Goal: Feedback & Contribution: Contribute content

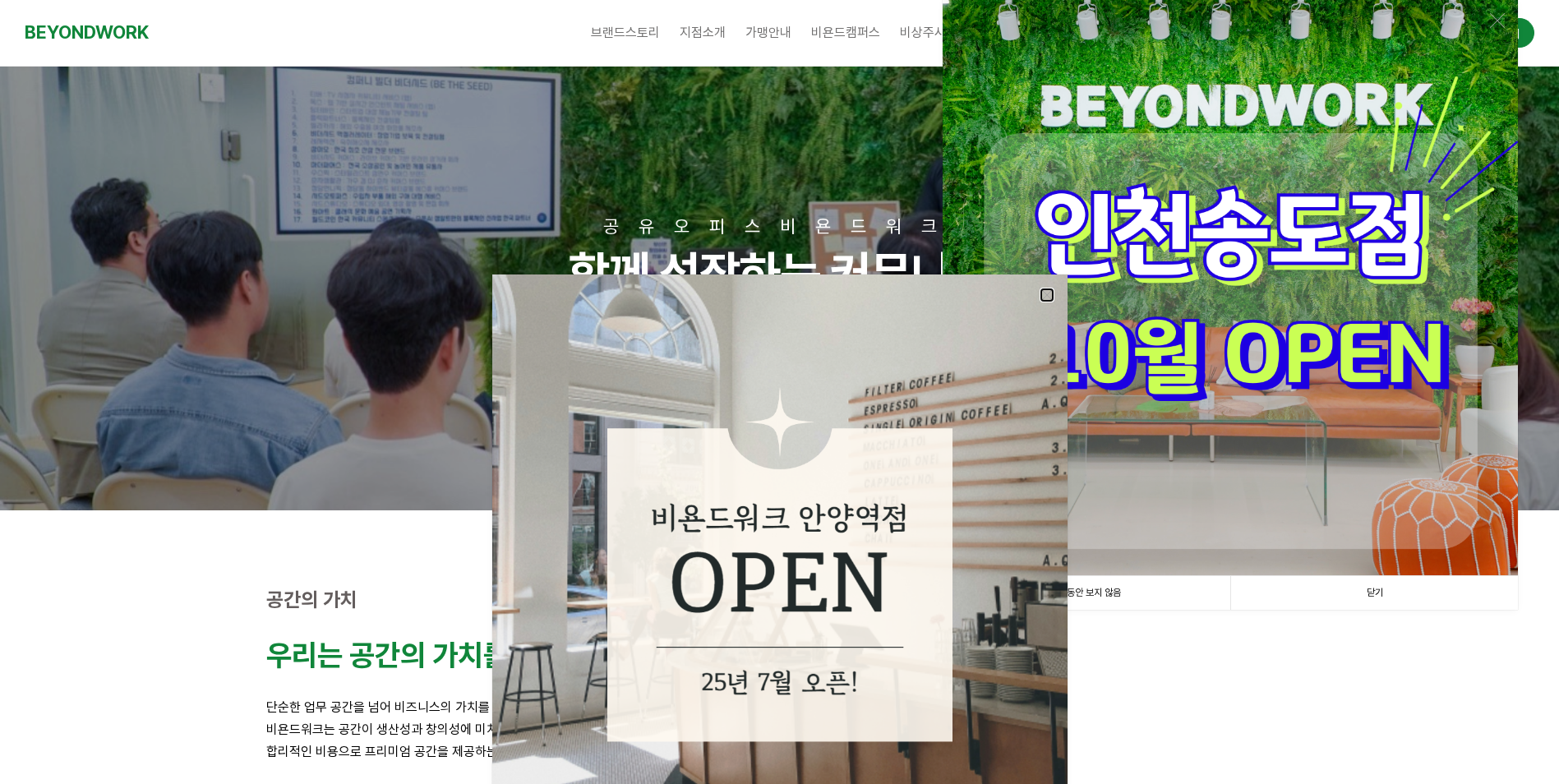
click at [1045, 293] on link at bounding box center [1047, 295] width 15 height 15
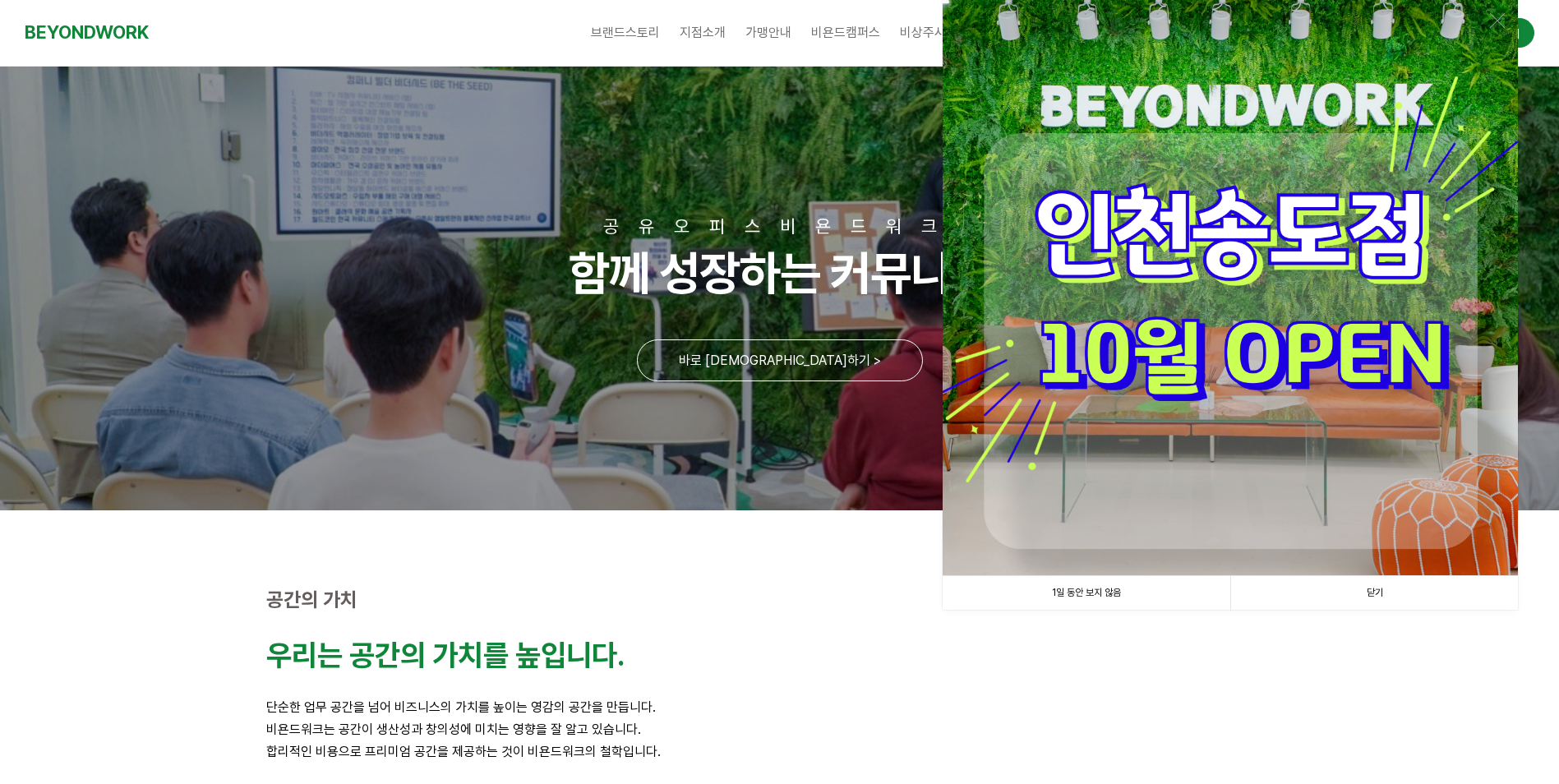
click at [1396, 597] on link "닫기" at bounding box center [1374, 592] width 288 height 34
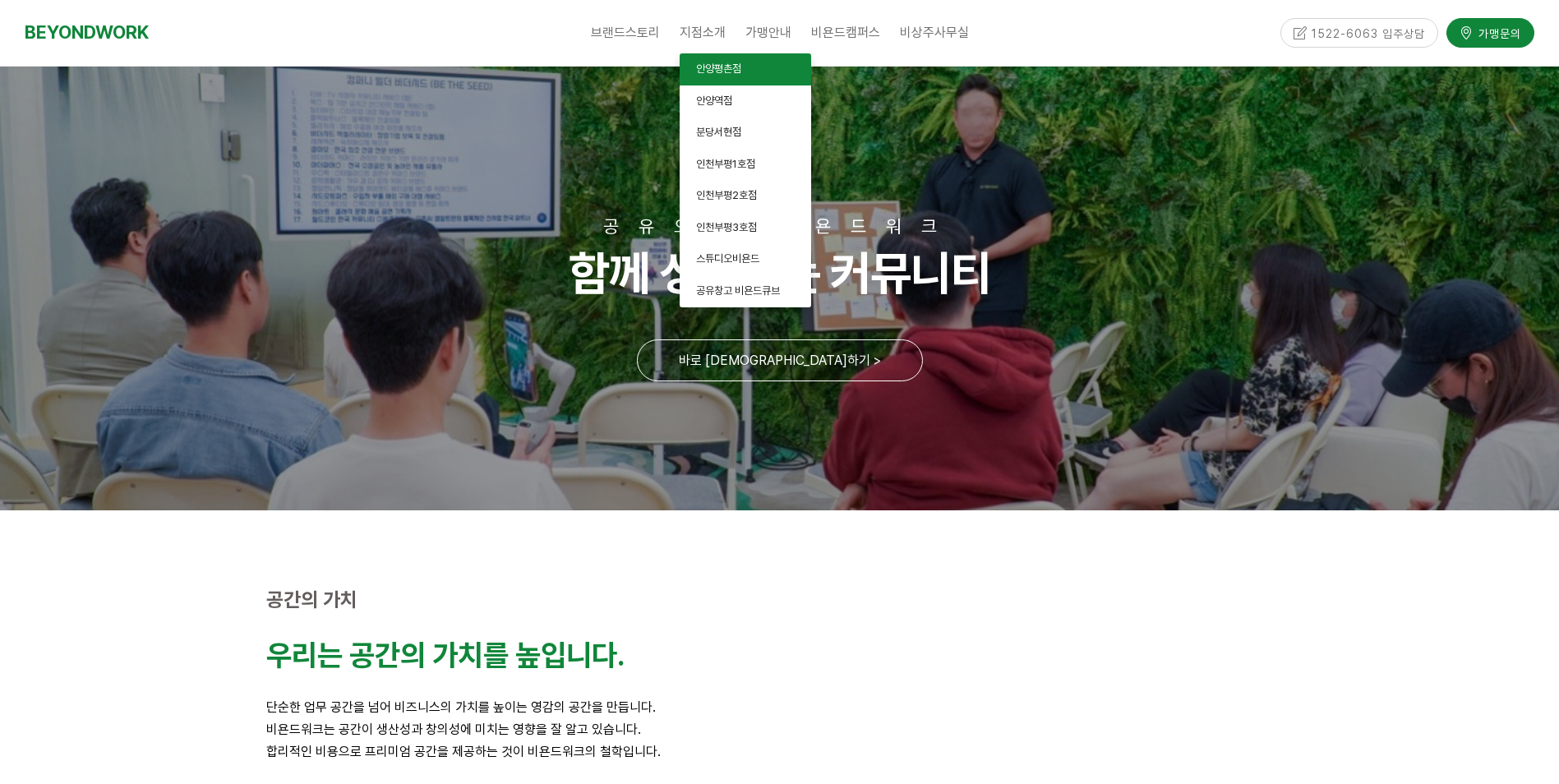
click at [719, 62] on span "안양평촌점" at bounding box center [719, 68] width 45 height 12
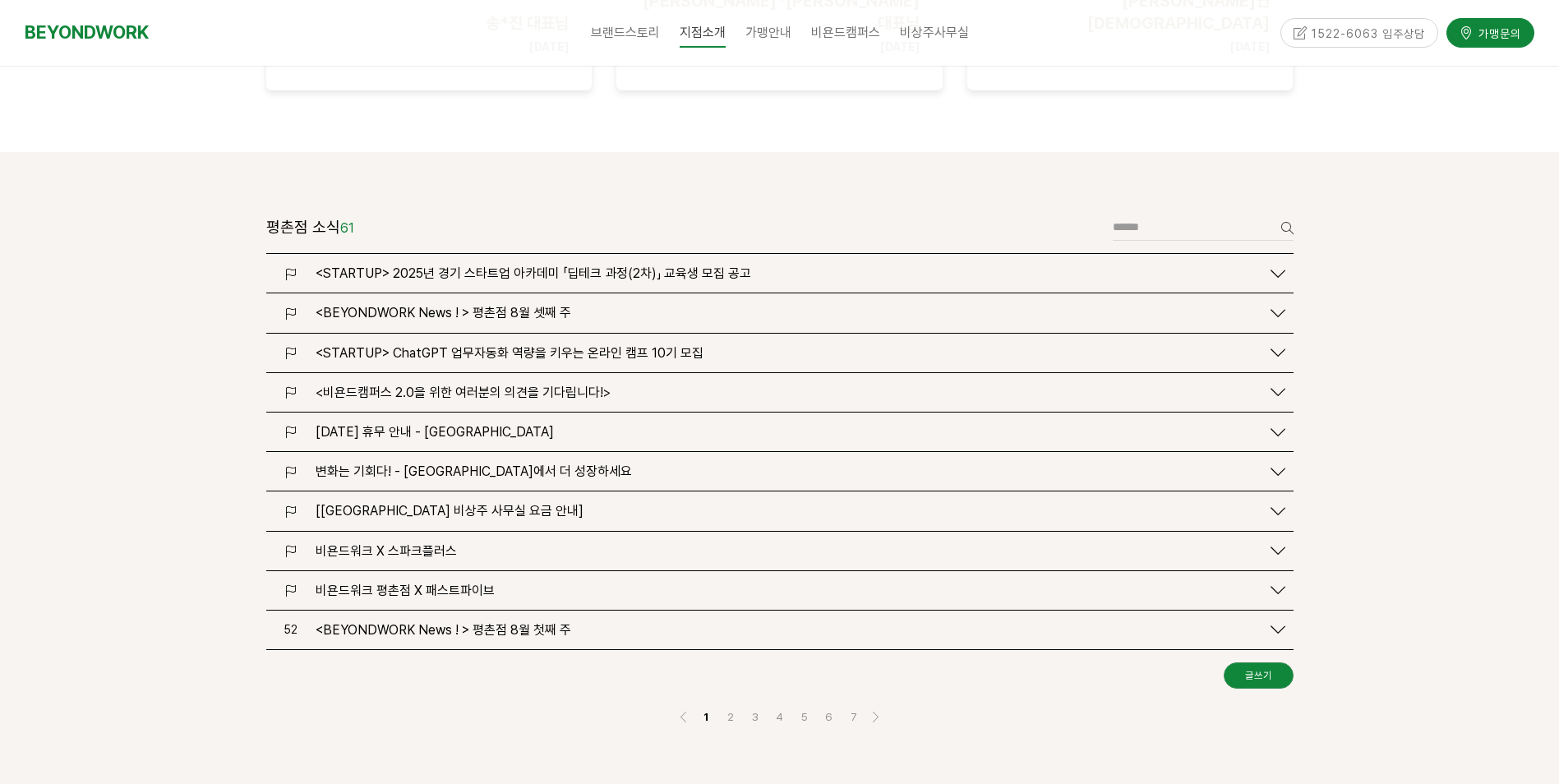
scroll to position [2301, 0]
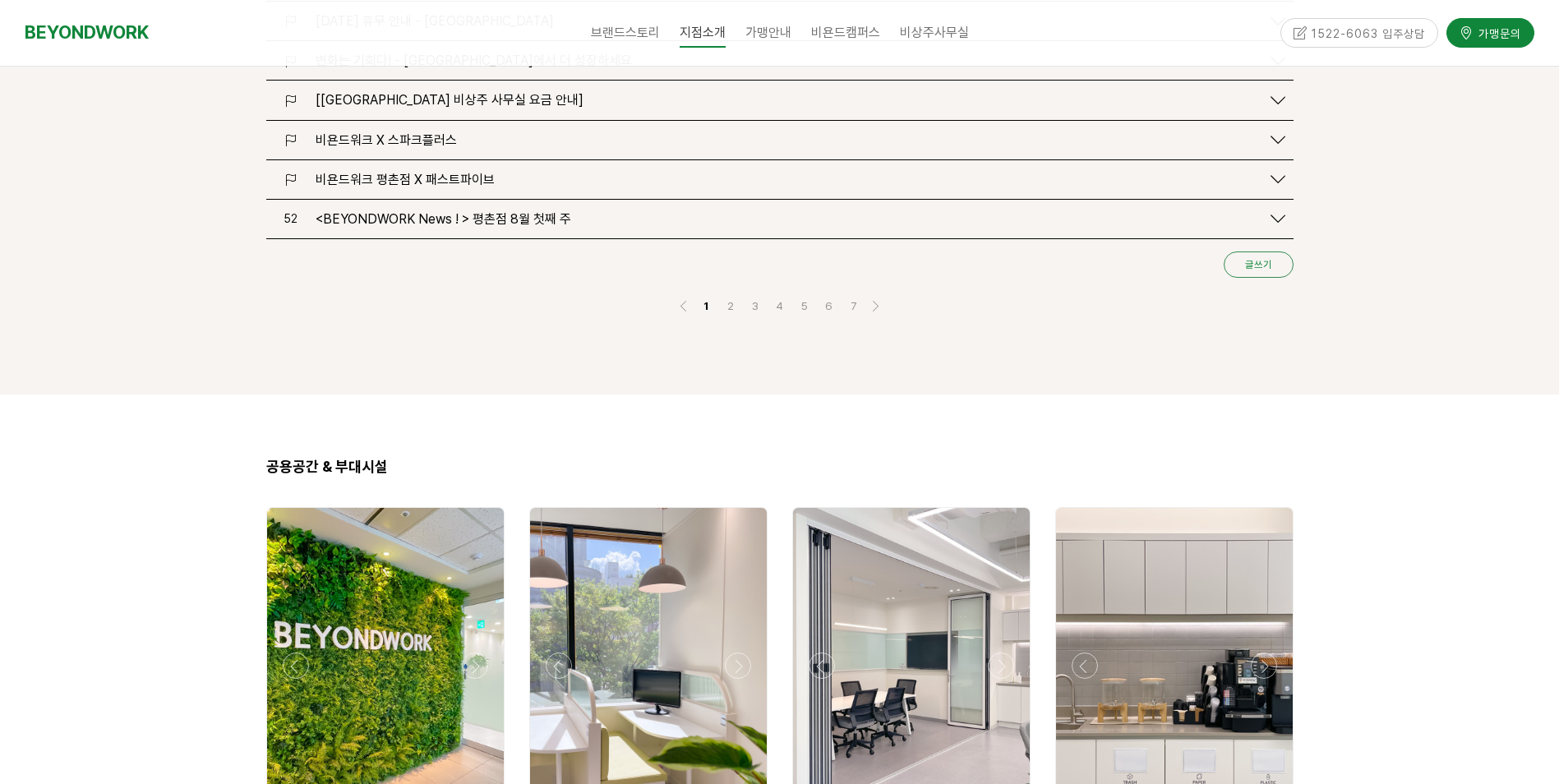
click at [1267, 252] on link "글쓰기" at bounding box center [1259, 265] width 70 height 26
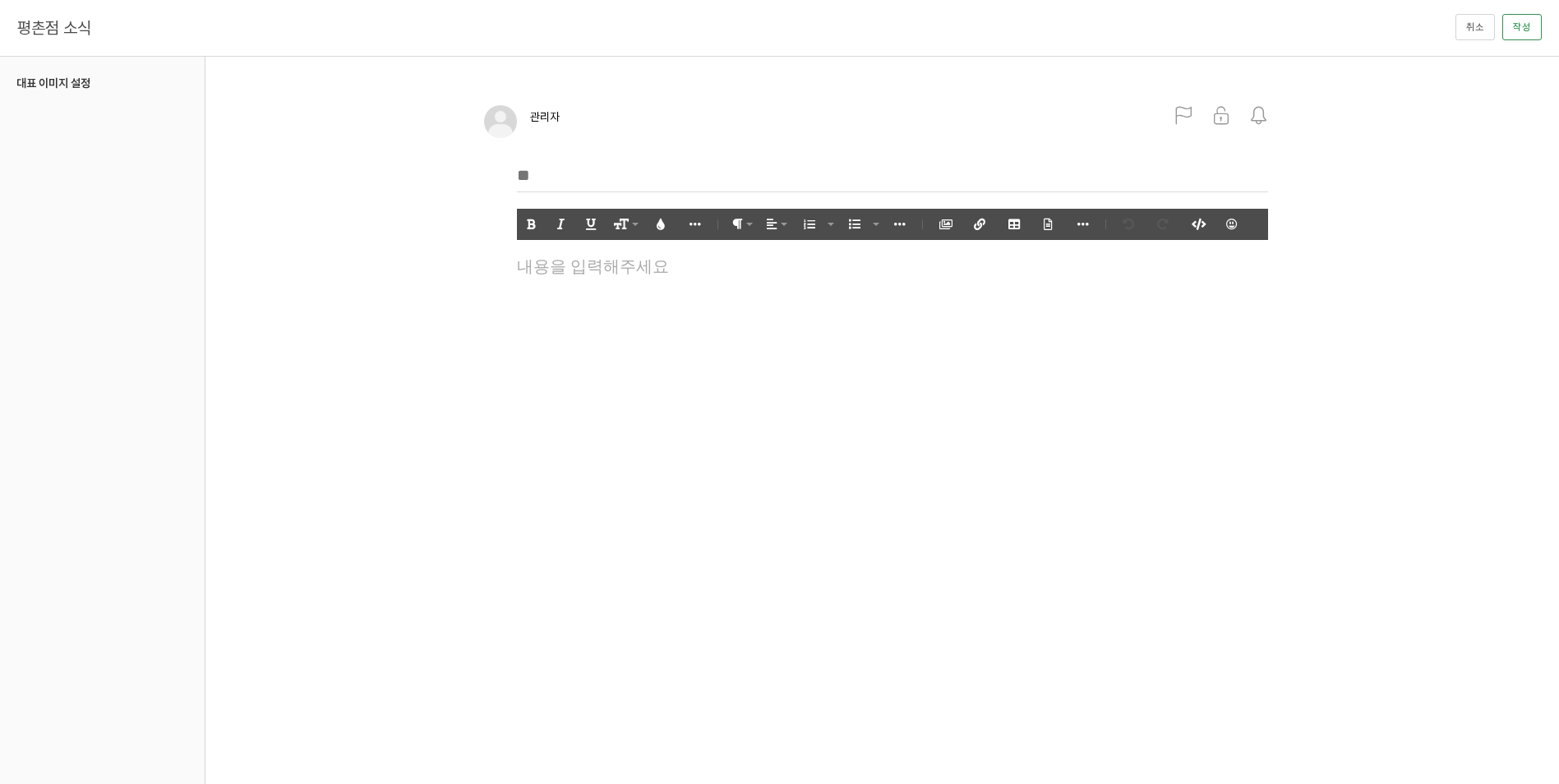
click at [563, 270] on p at bounding box center [892, 264] width 751 height 22
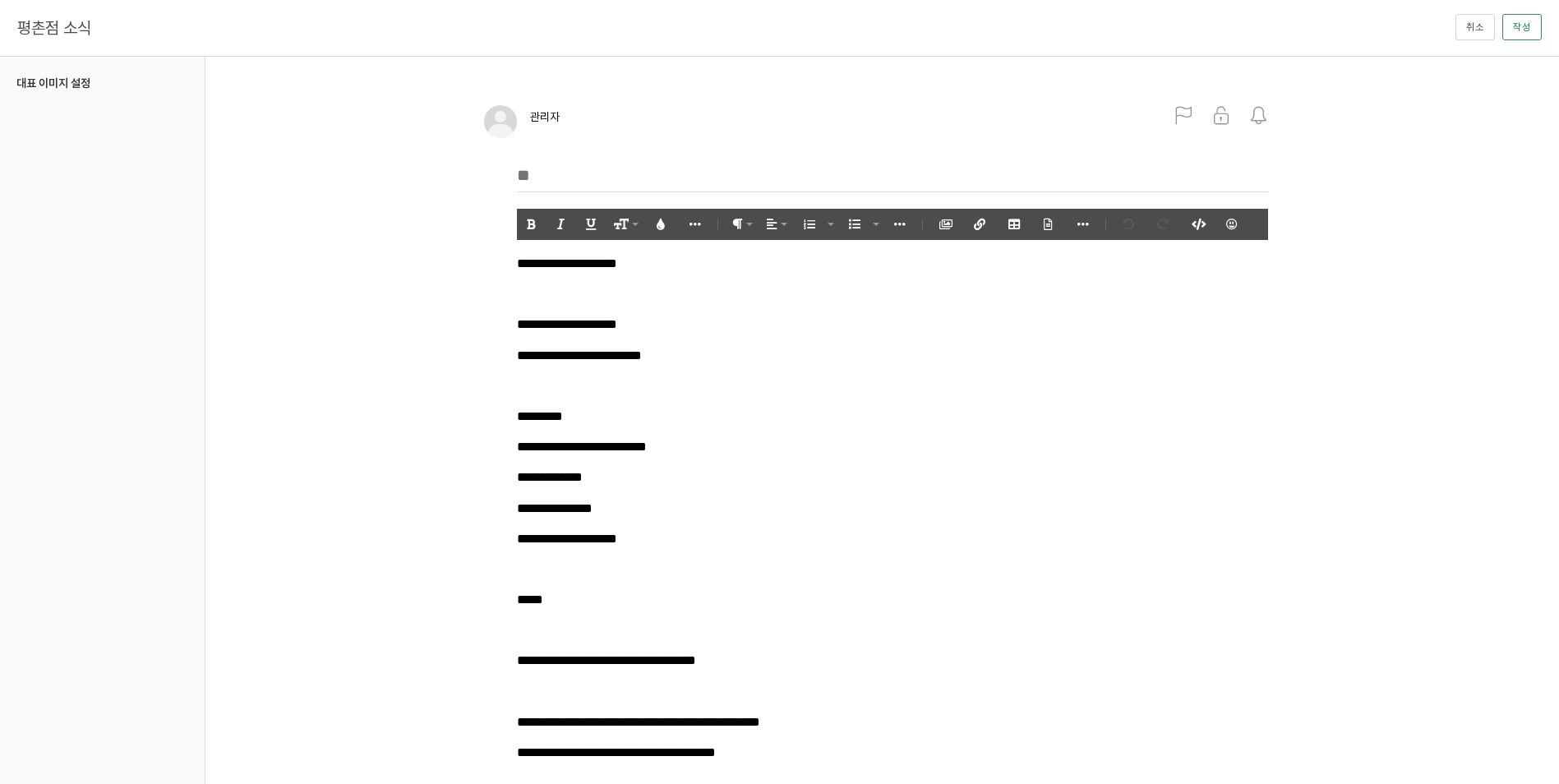
scroll to position [7481, 3]
click at [551, 171] on input "text" at bounding box center [892, 175] width 751 height 34
click at [783, 180] on input "**********" at bounding box center [892, 175] width 751 height 34
click at [765, 176] on input "**********" at bounding box center [892, 175] width 751 height 34
type input "**********"
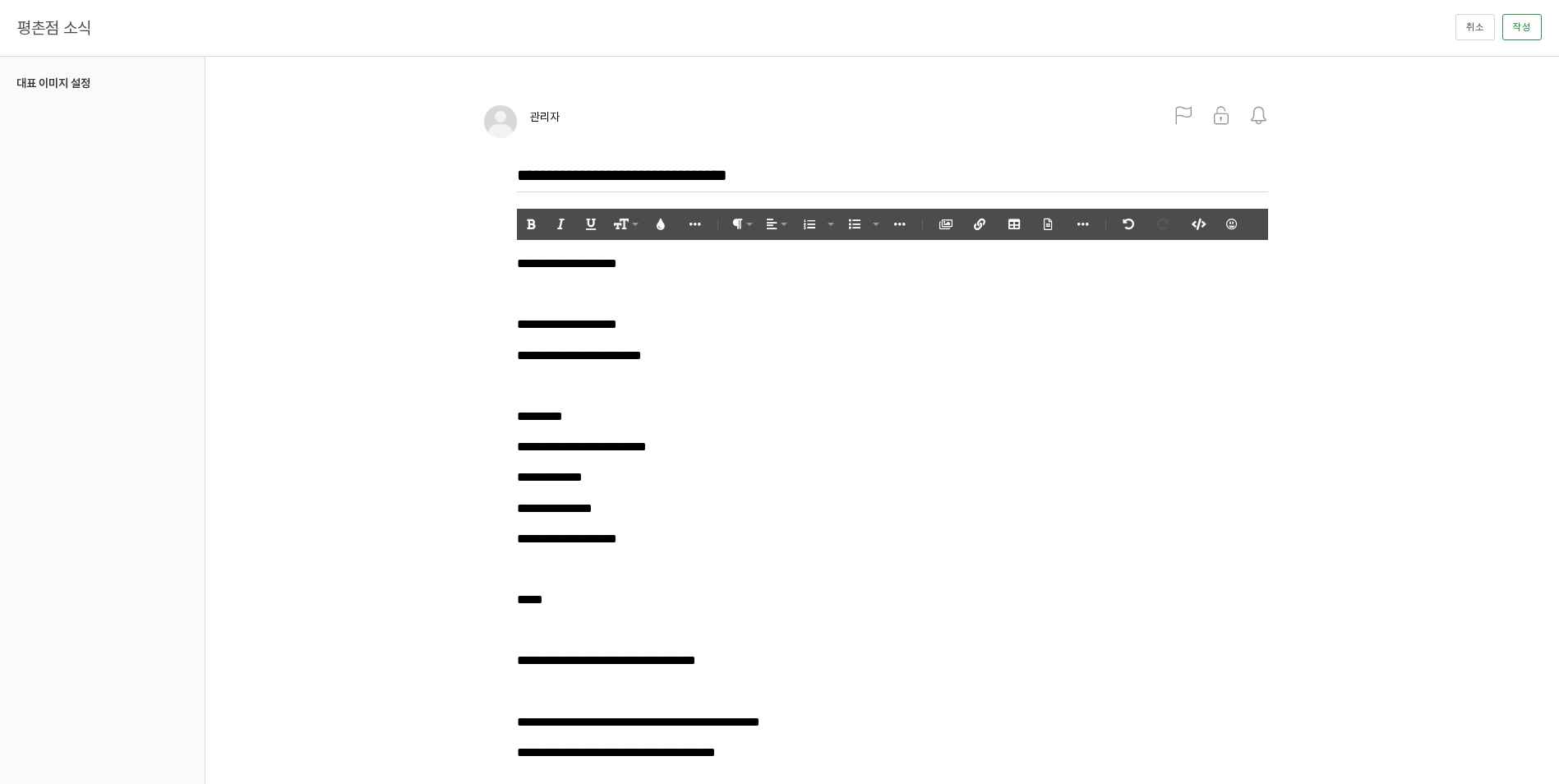
click at [910, 453] on p "**********" at bounding box center [892, 447] width 751 height 22
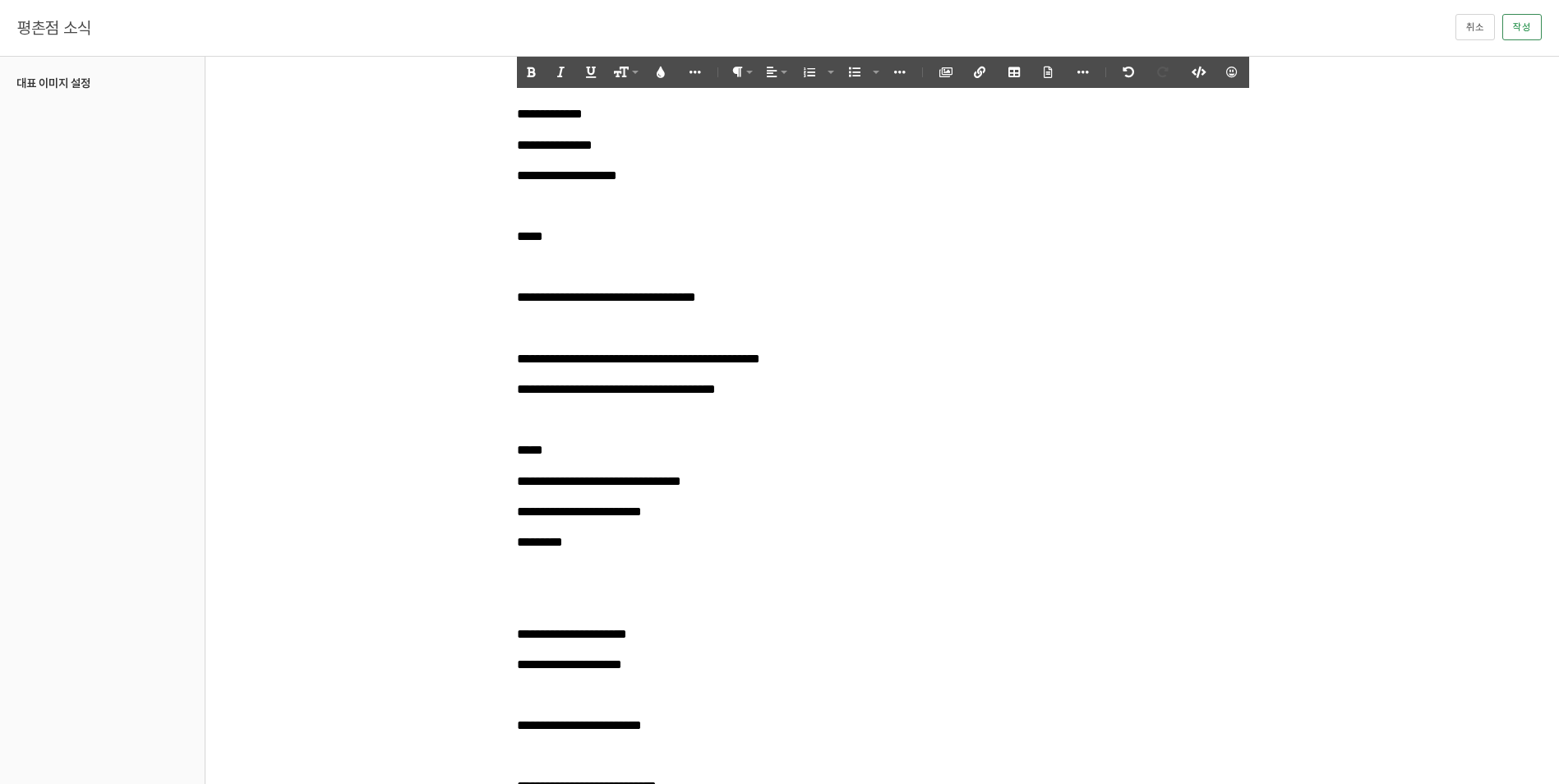
scroll to position [585, 0]
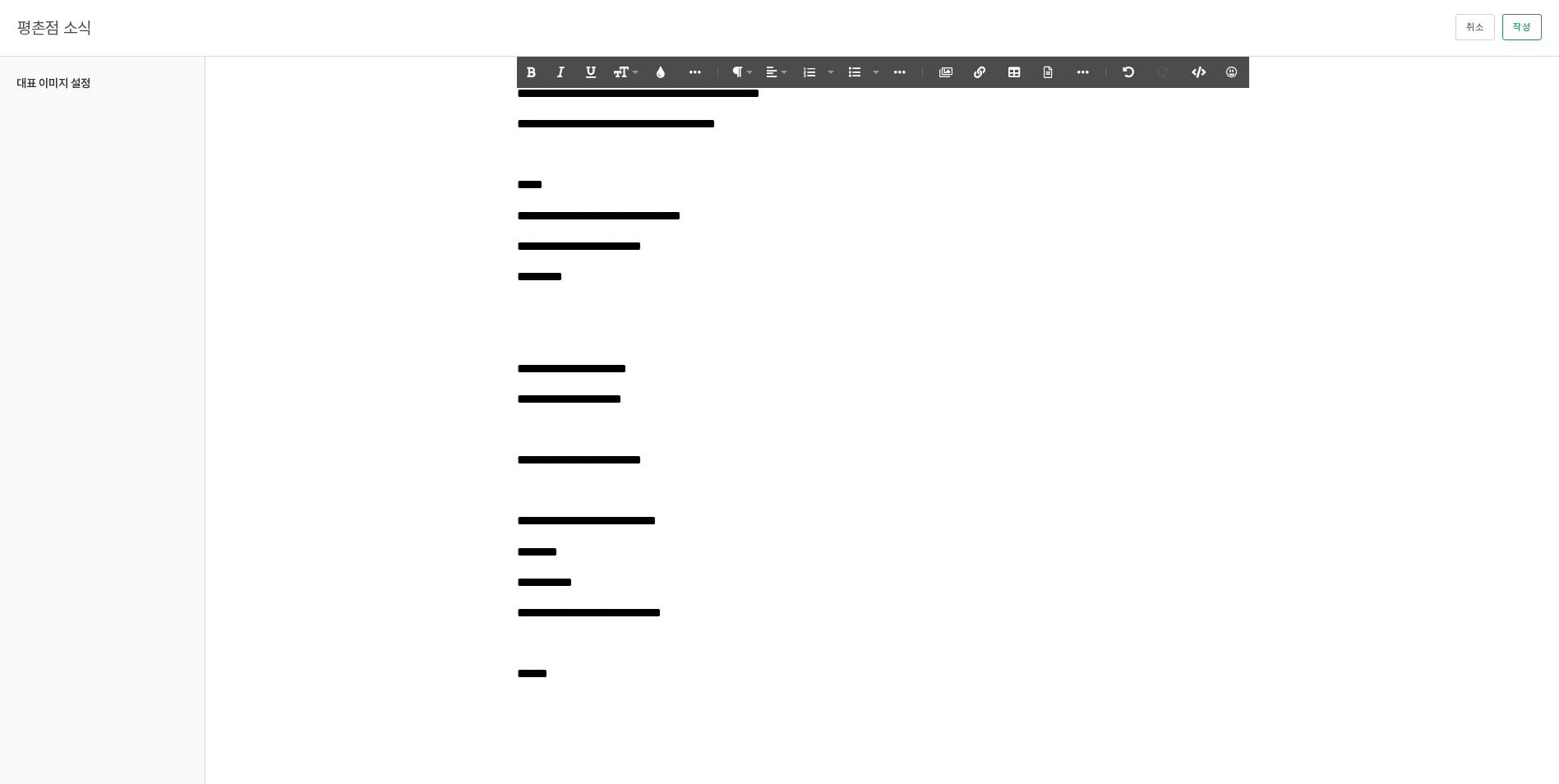
click at [619, 688] on div "**********" at bounding box center [892, 200] width 768 height 1152
click at [954, 71] on button "이미지 첨부" at bounding box center [945, 72] width 31 height 30
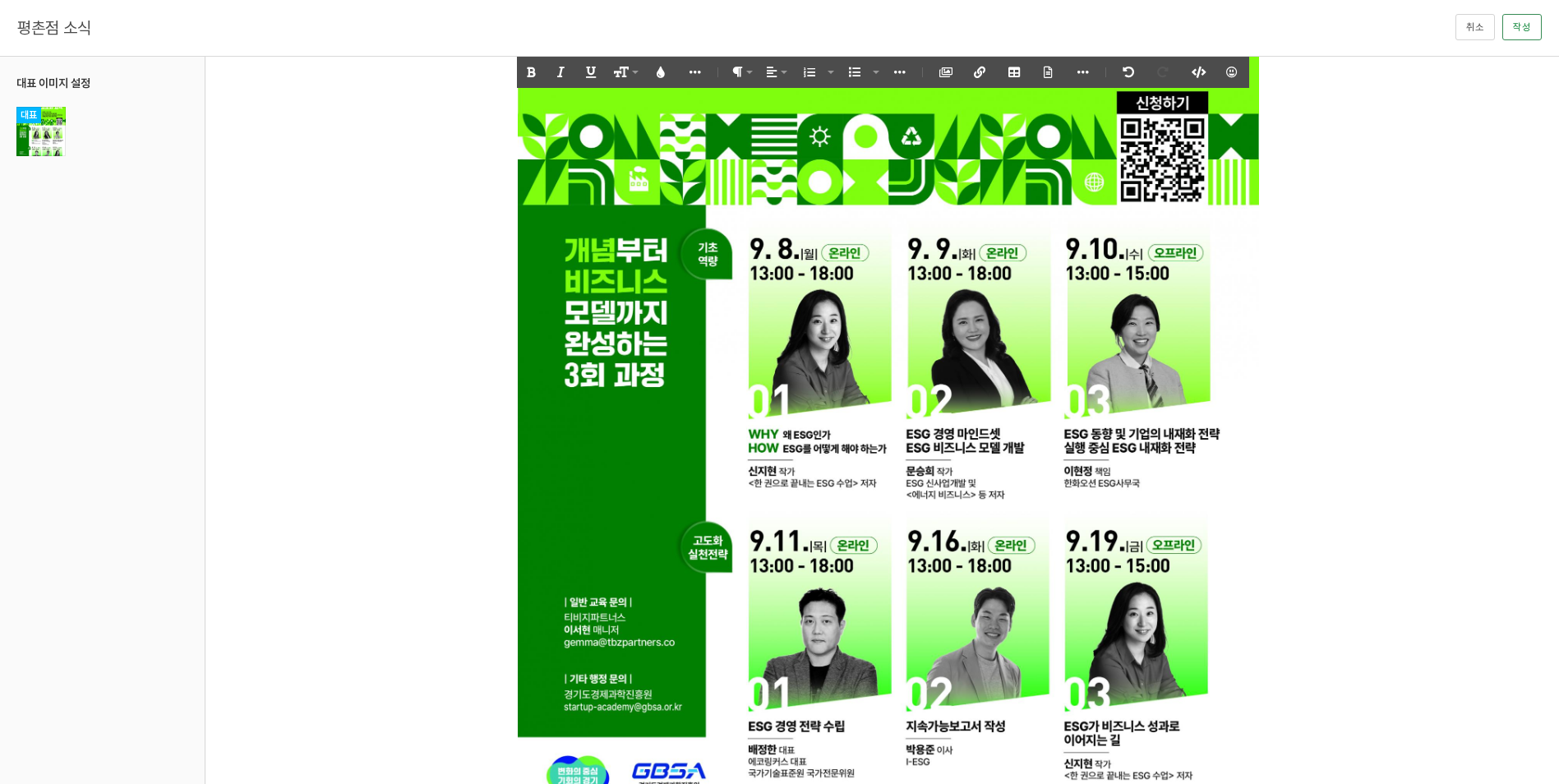
scroll to position [1654, 0]
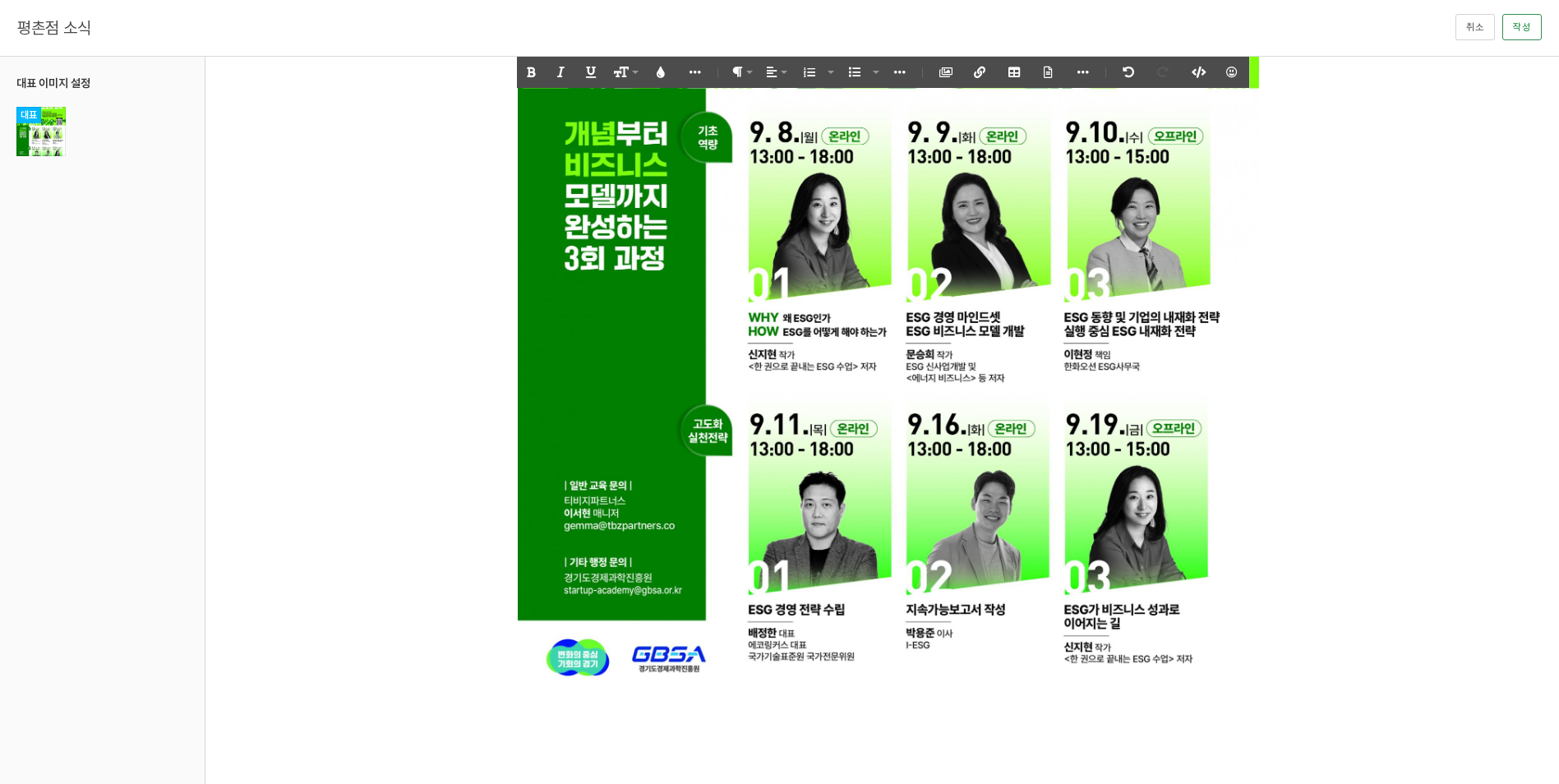
click at [953, 377] on img at bounding box center [888, 181] width 743 height 1043
click at [1159, 630] on img at bounding box center [888, 181] width 743 height 1043
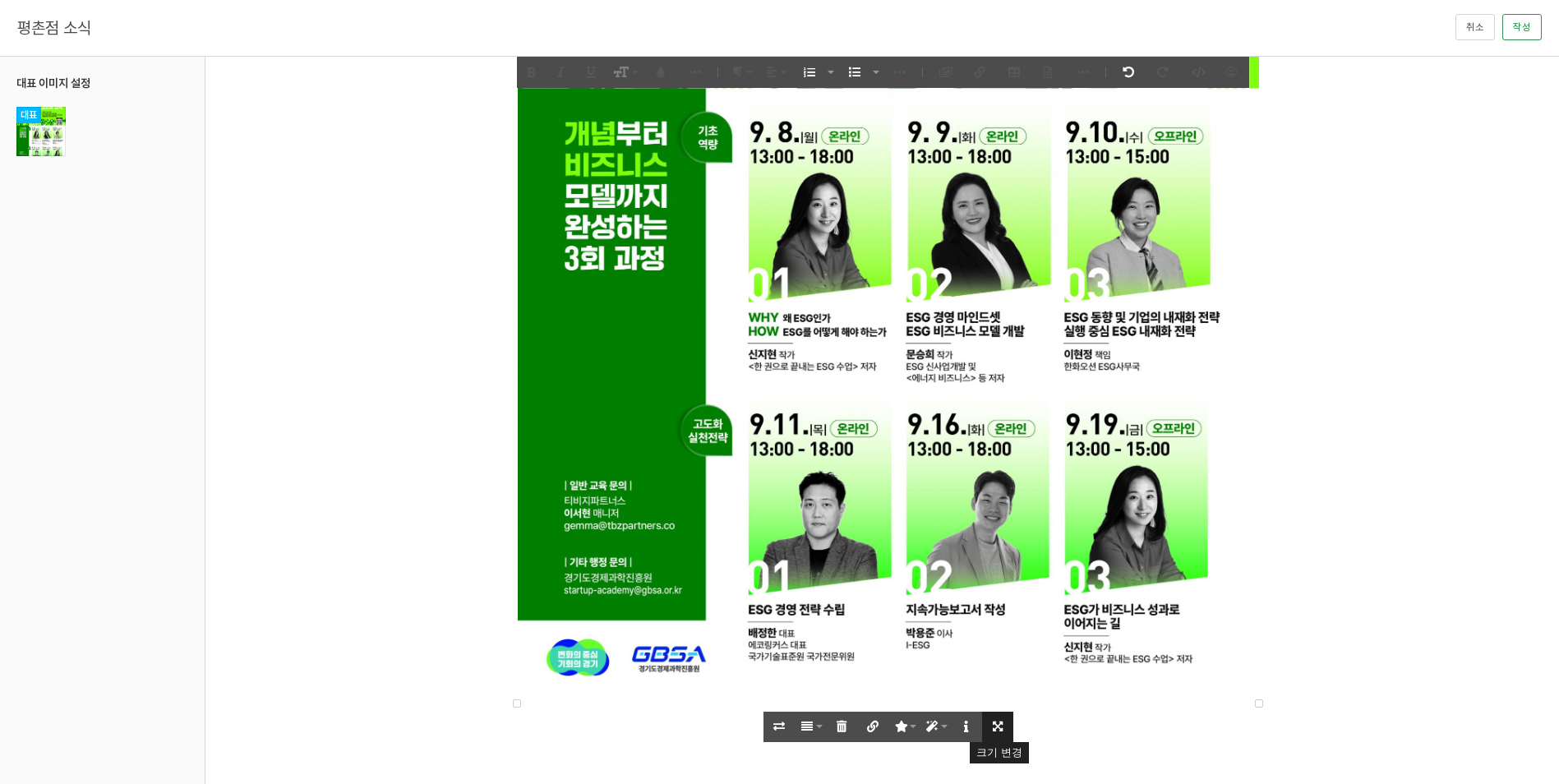
click at [990, 728] on button "크기 변경" at bounding box center [998, 726] width 31 height 30
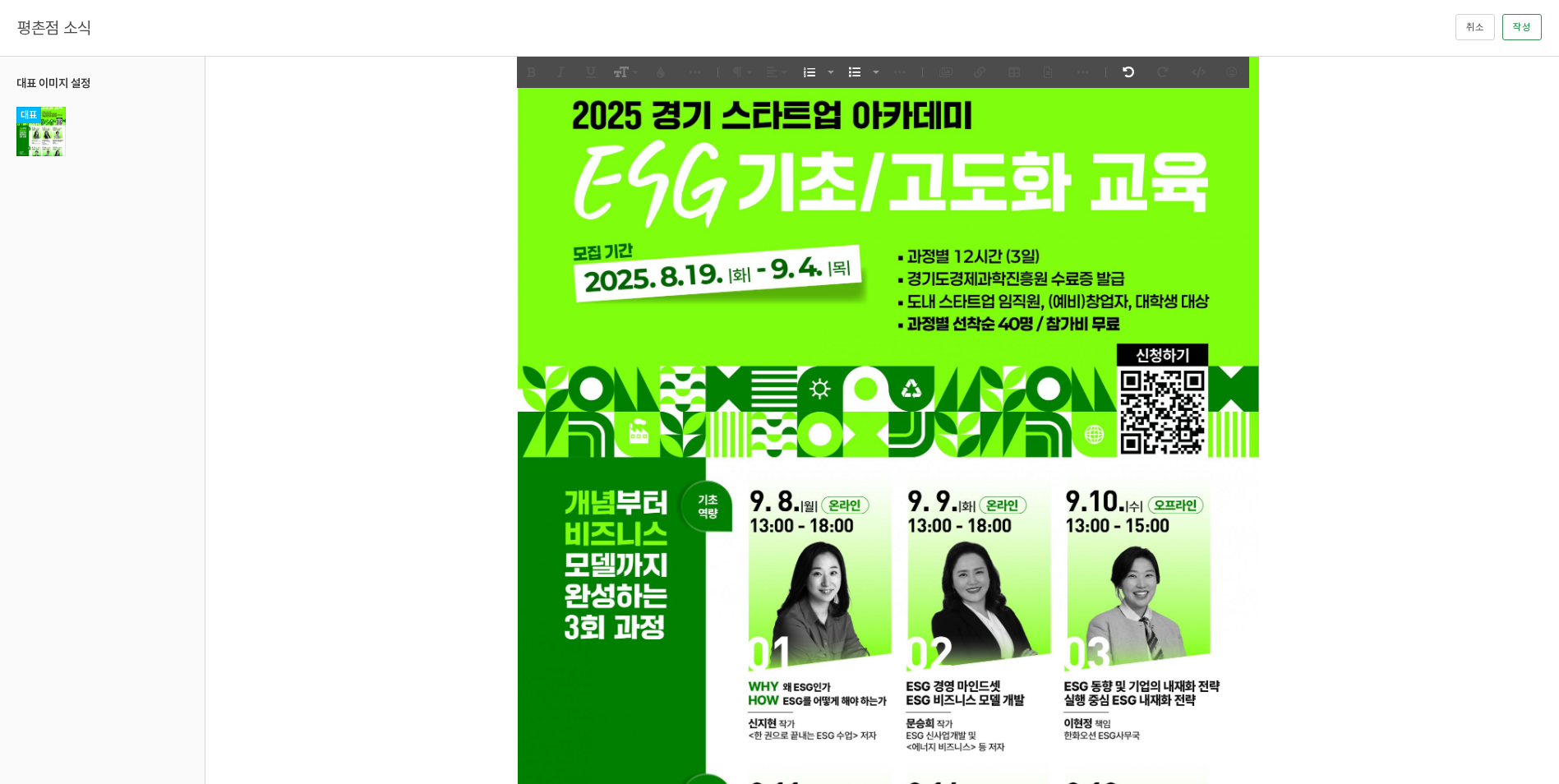
scroll to position [1329, 0]
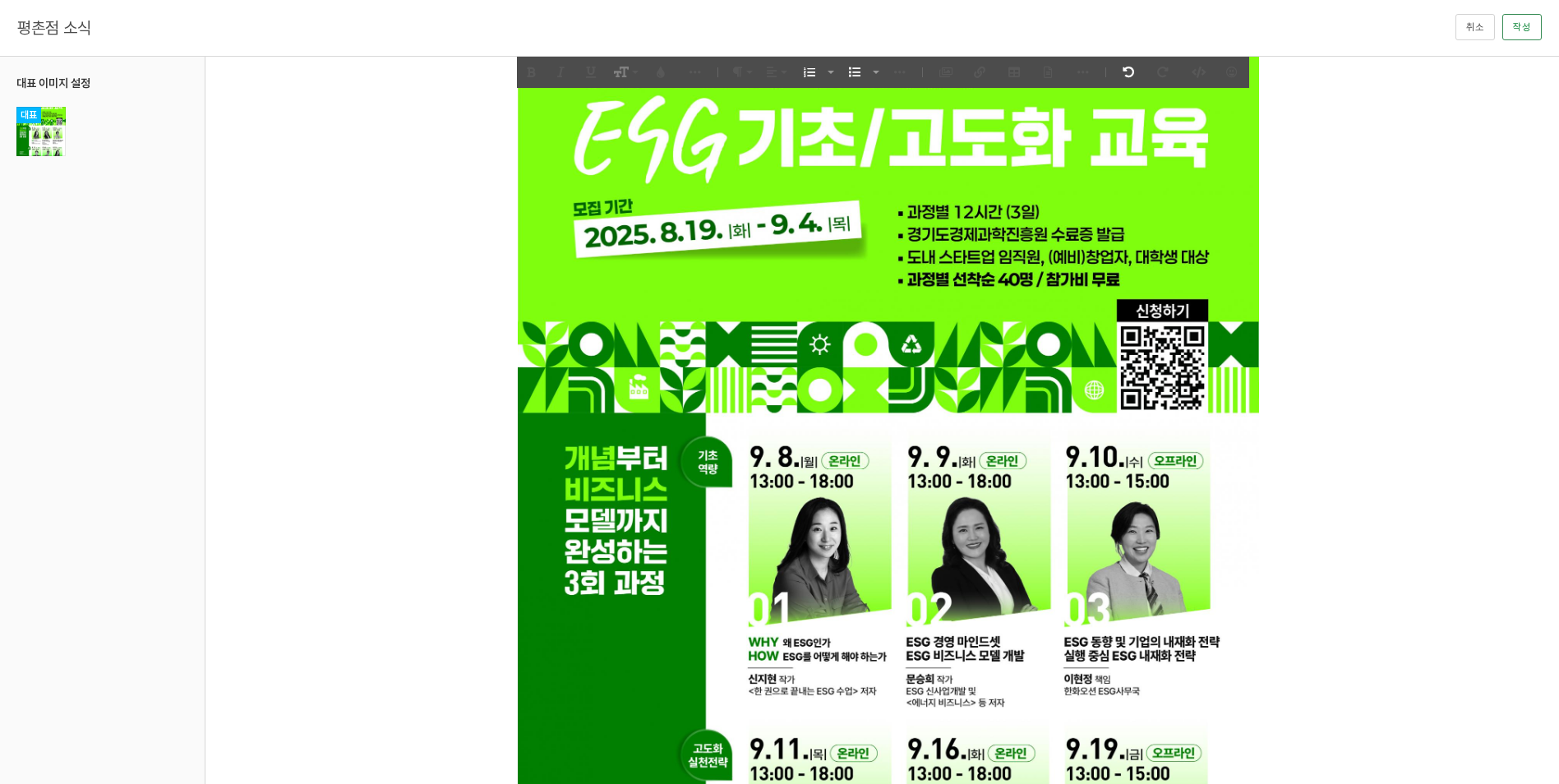
click at [1123, 560] on img at bounding box center [888, 506] width 743 height 1043
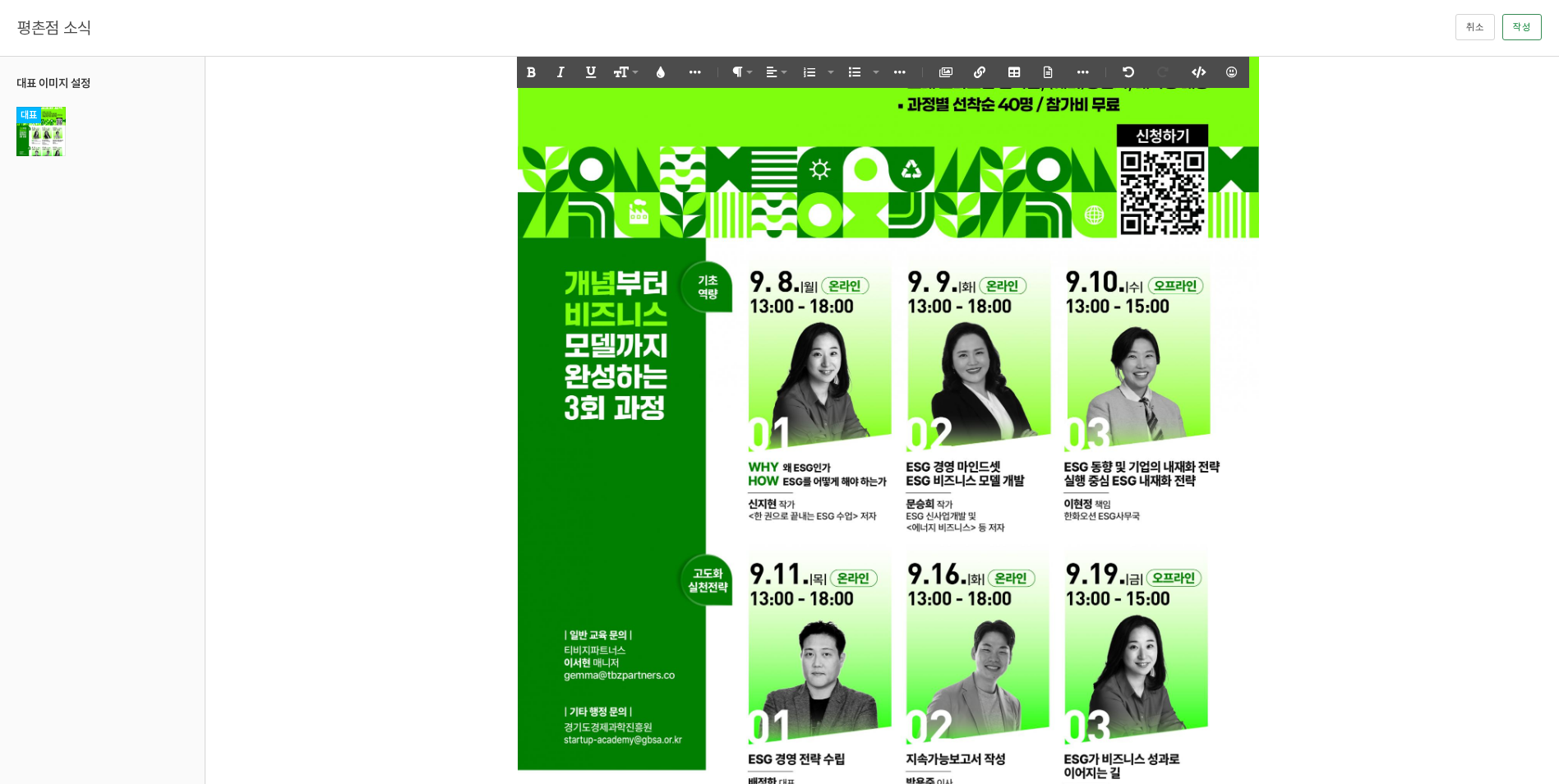
scroll to position [1675, 0]
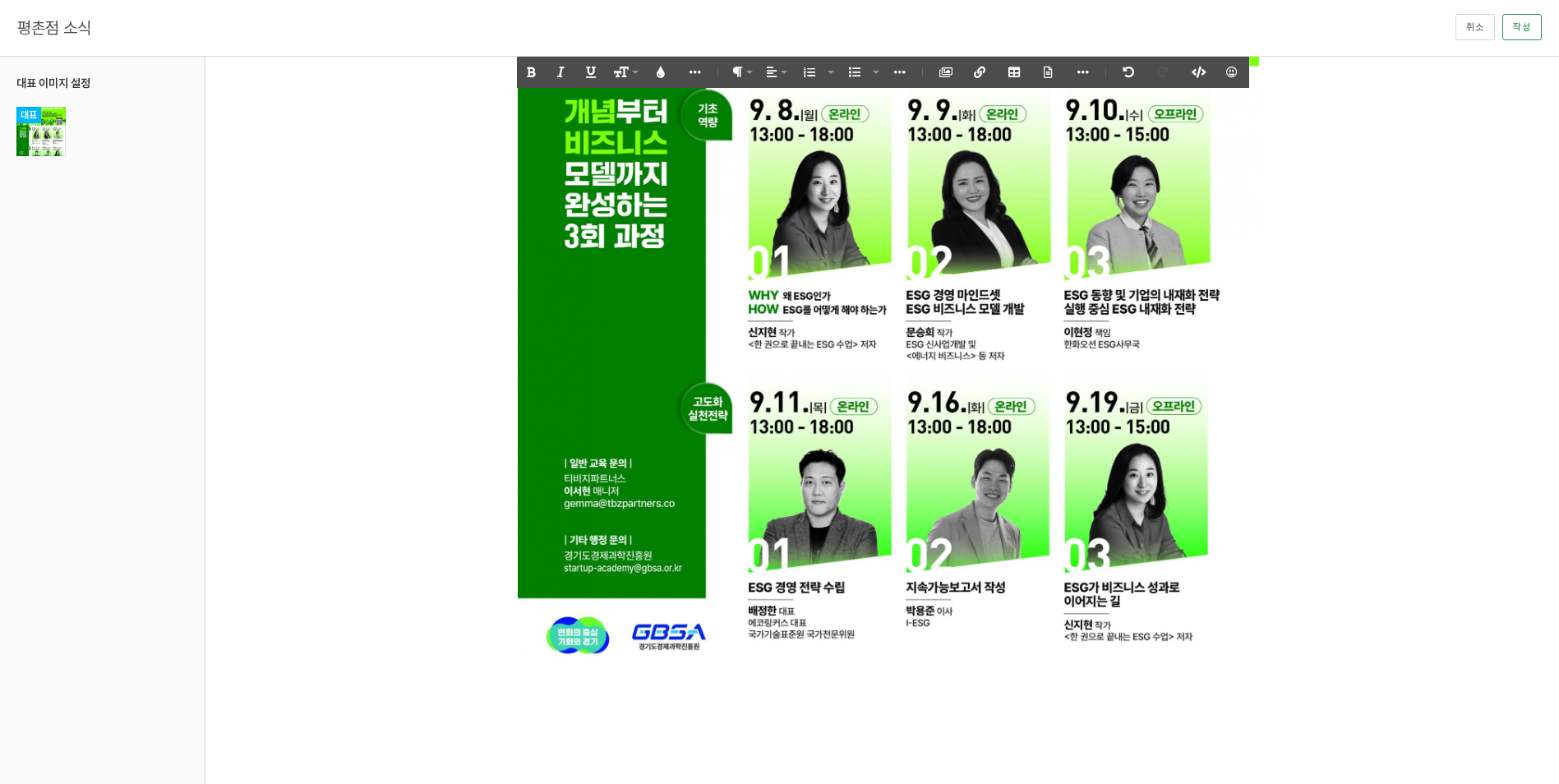
click at [1093, 559] on img at bounding box center [888, 159] width 743 height 1043
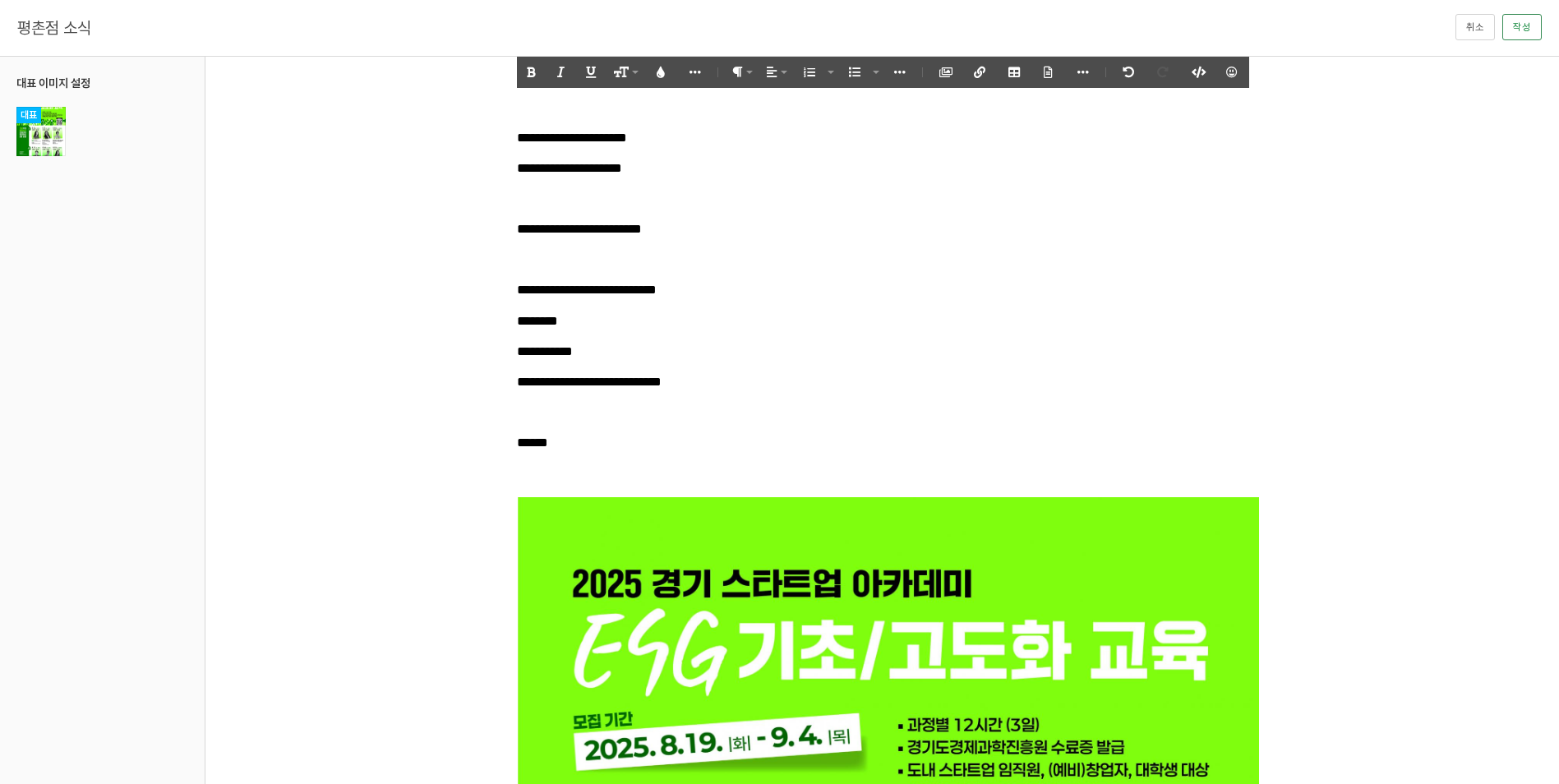
scroll to position [772, 0]
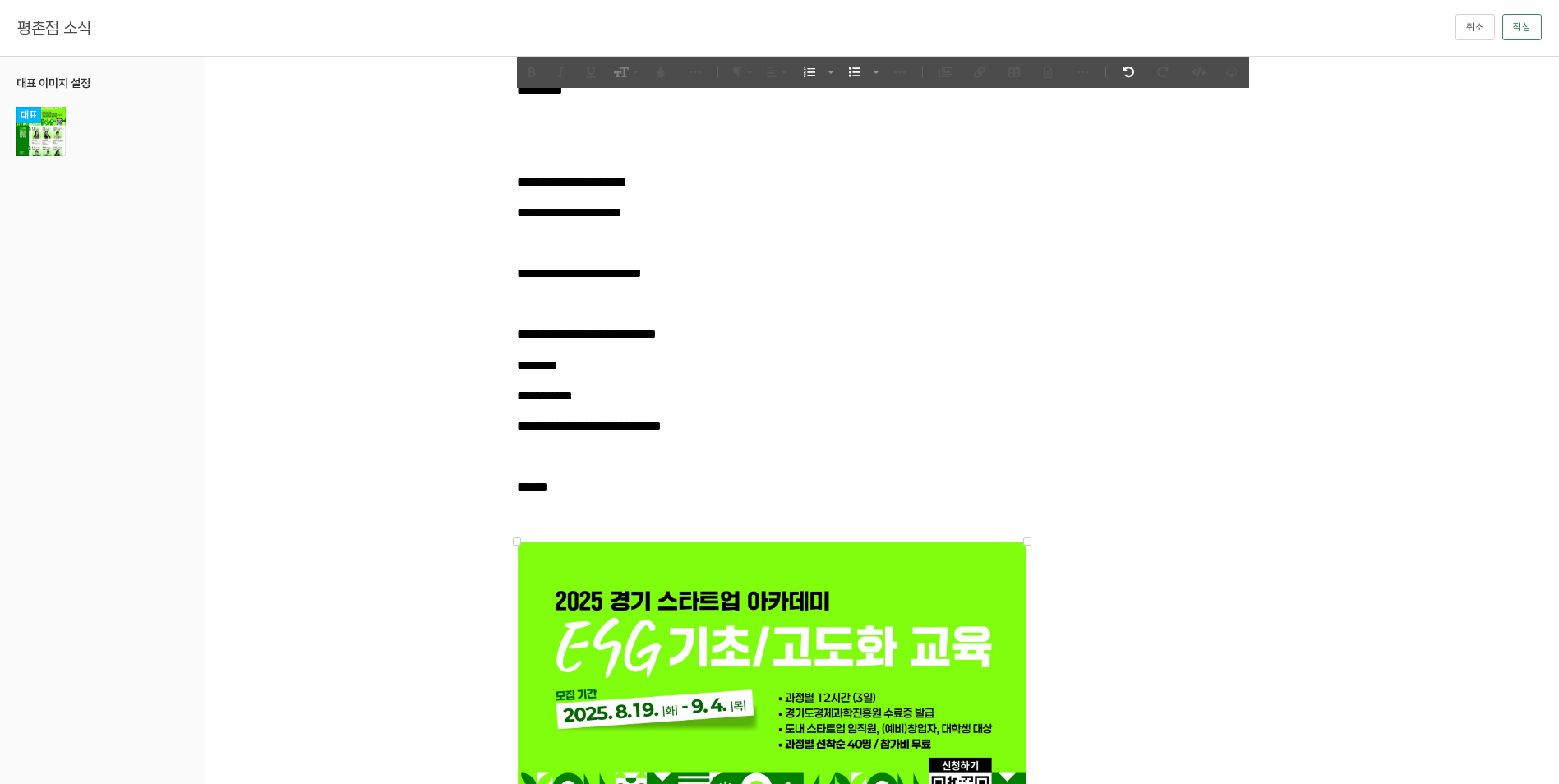
drag, startPoint x: 514, startPoint y: 544, endPoint x: 747, endPoint y: 689, distance: 274.4
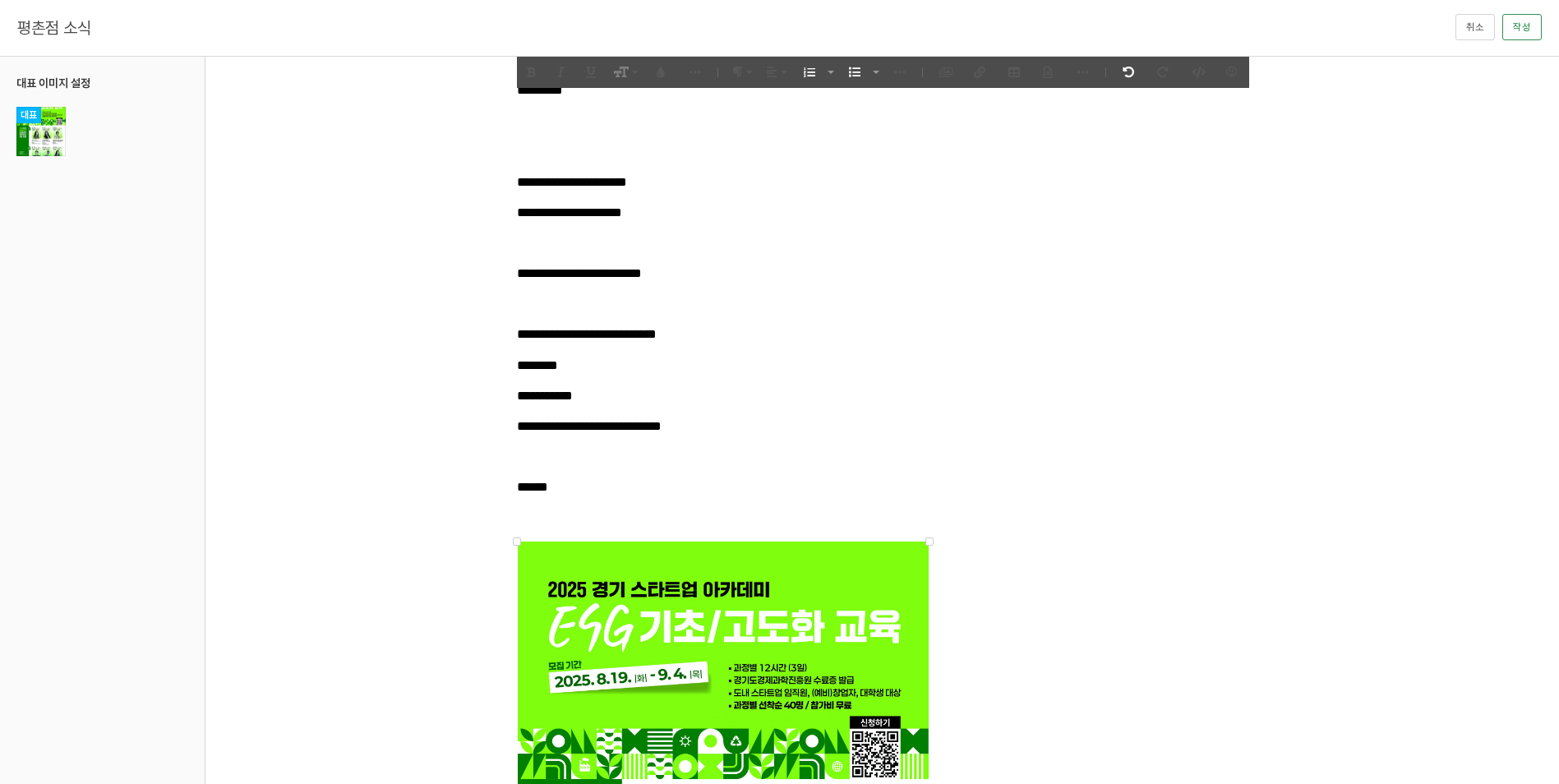
drag, startPoint x: 518, startPoint y: 539, endPoint x: 616, endPoint y: 615, distance: 124.0
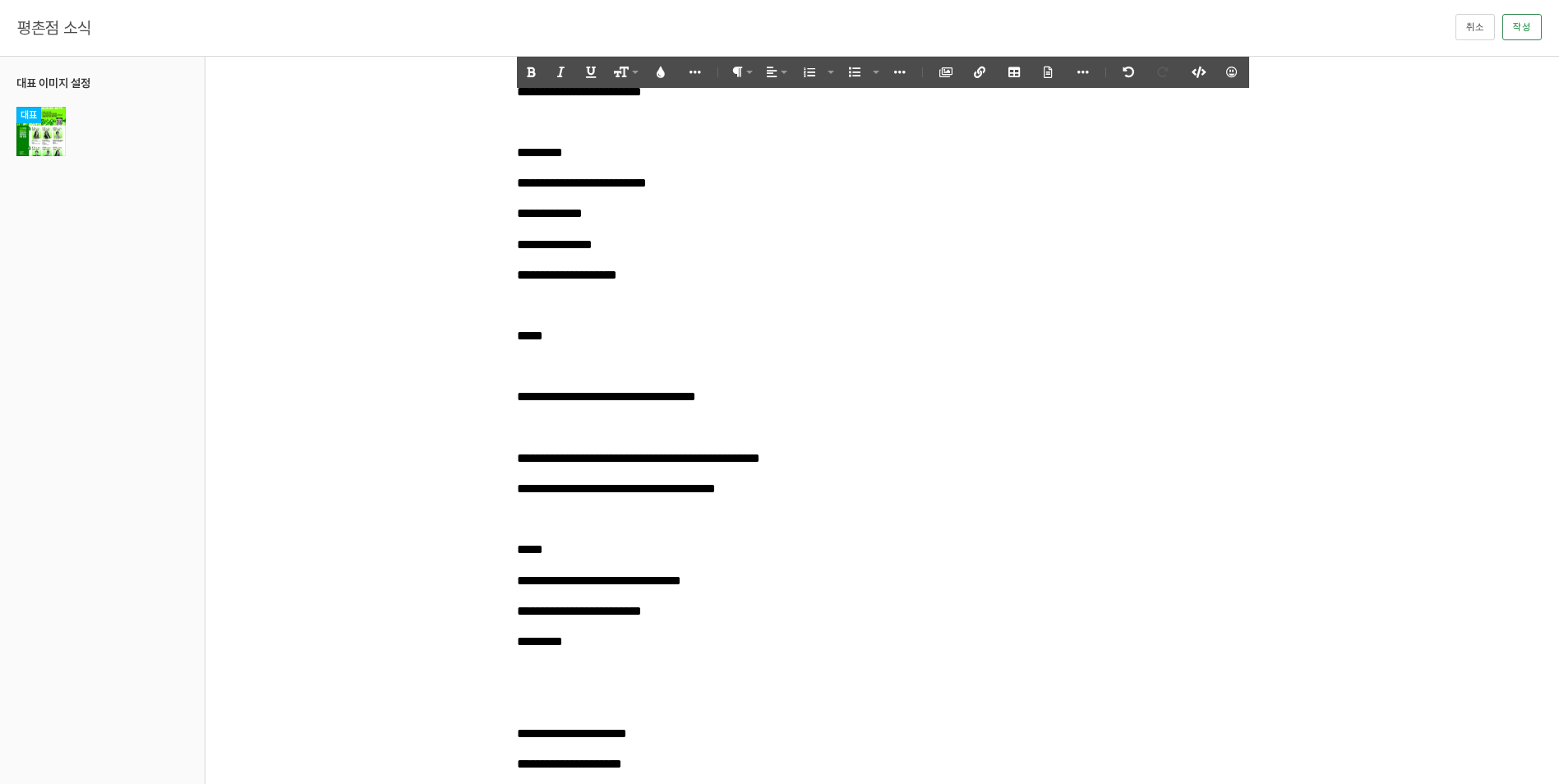
scroll to position [246, 0]
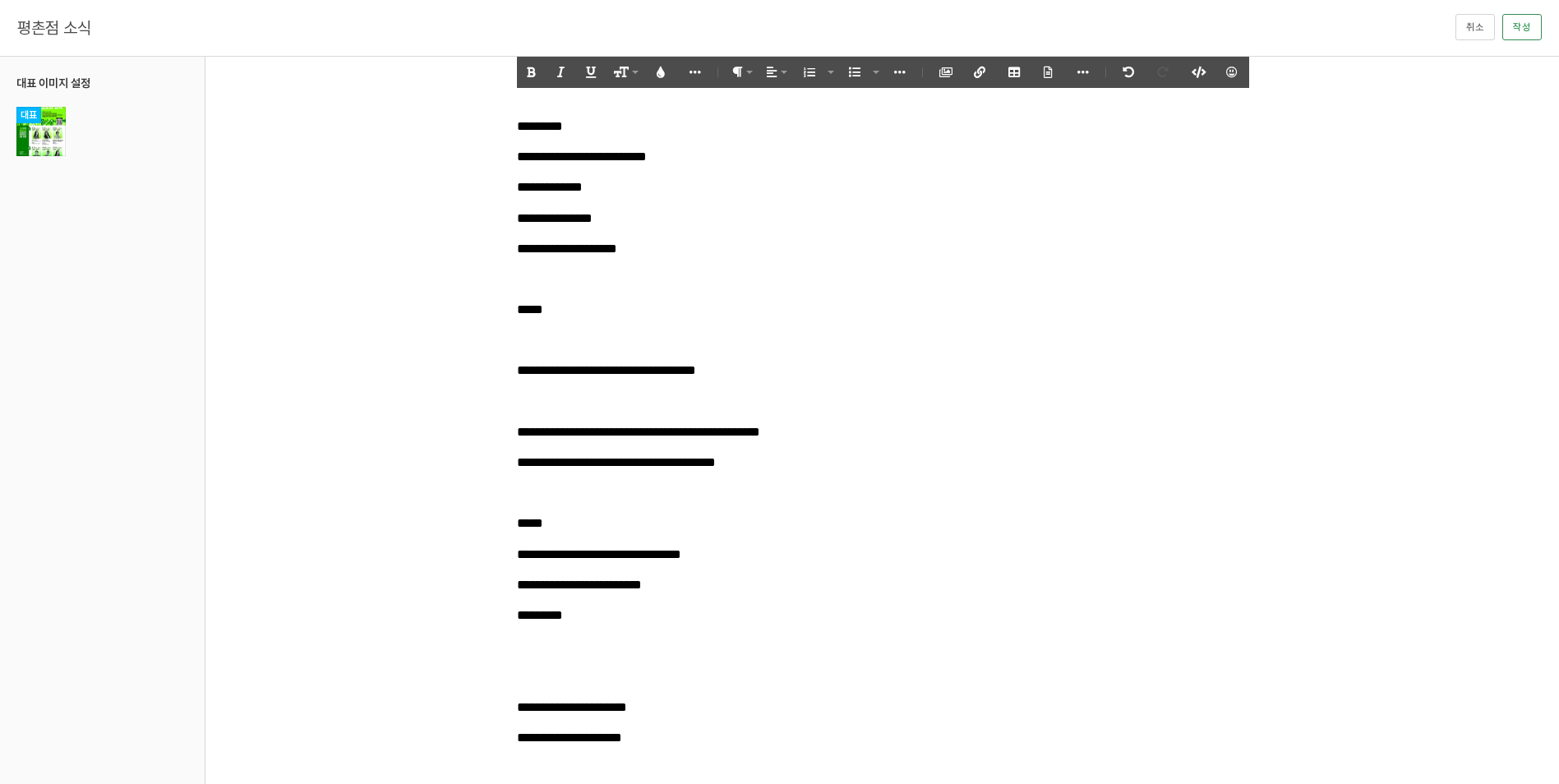
click at [831, 306] on p "*****" at bounding box center [892, 309] width 751 height 22
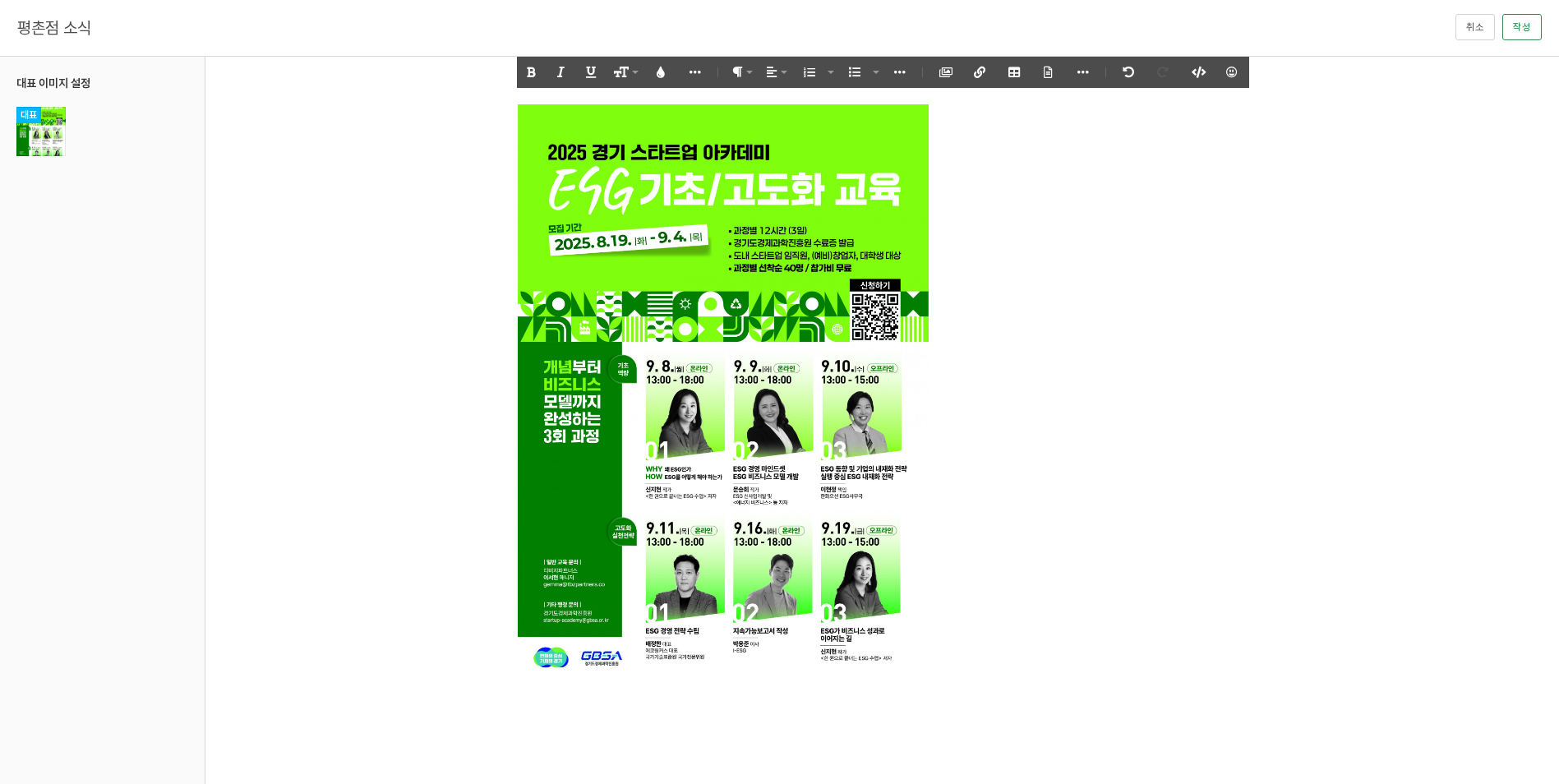
scroll to position [1210, 0]
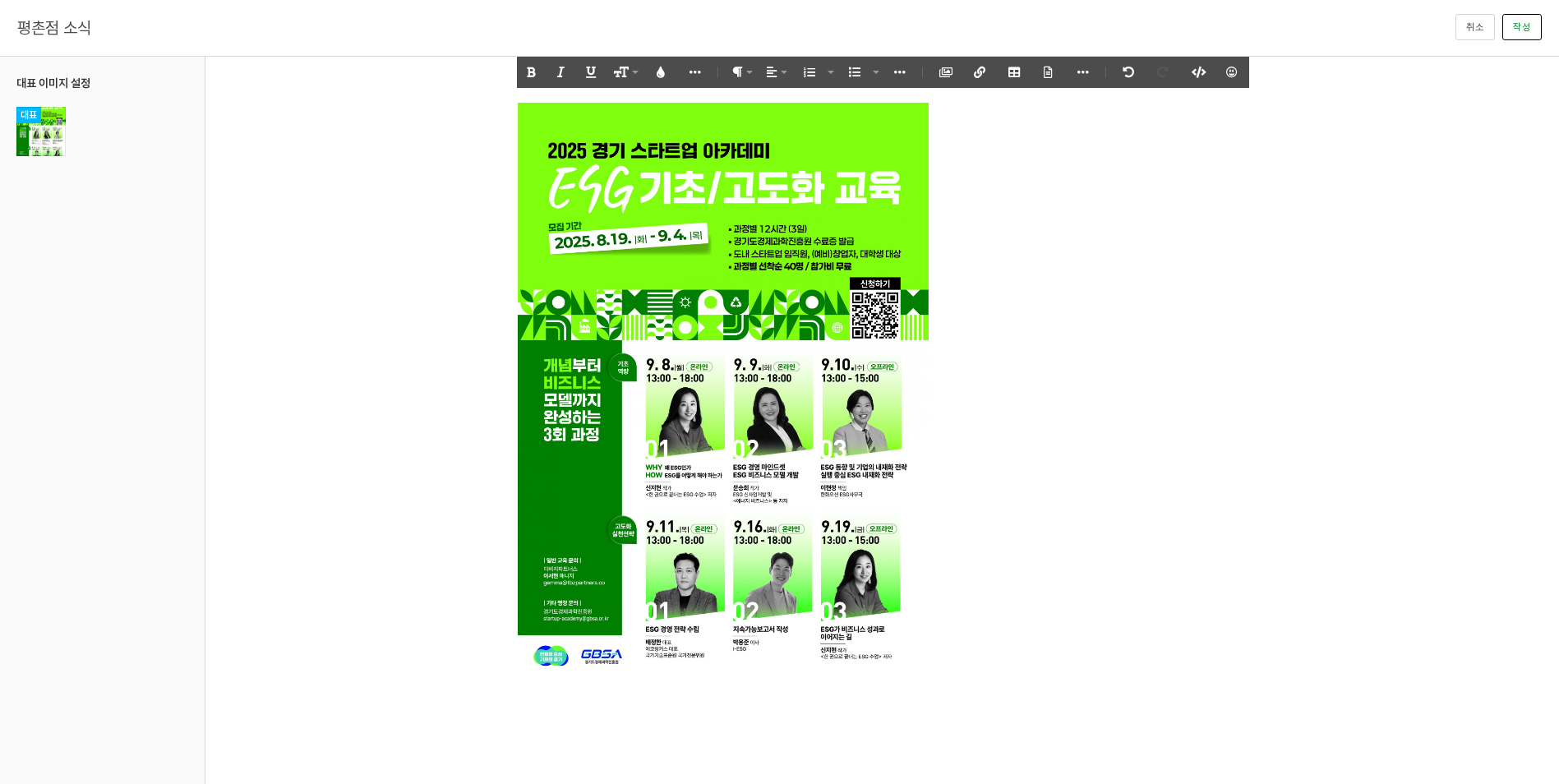
click at [1510, 31] on button "작성" at bounding box center [1523, 27] width 40 height 26
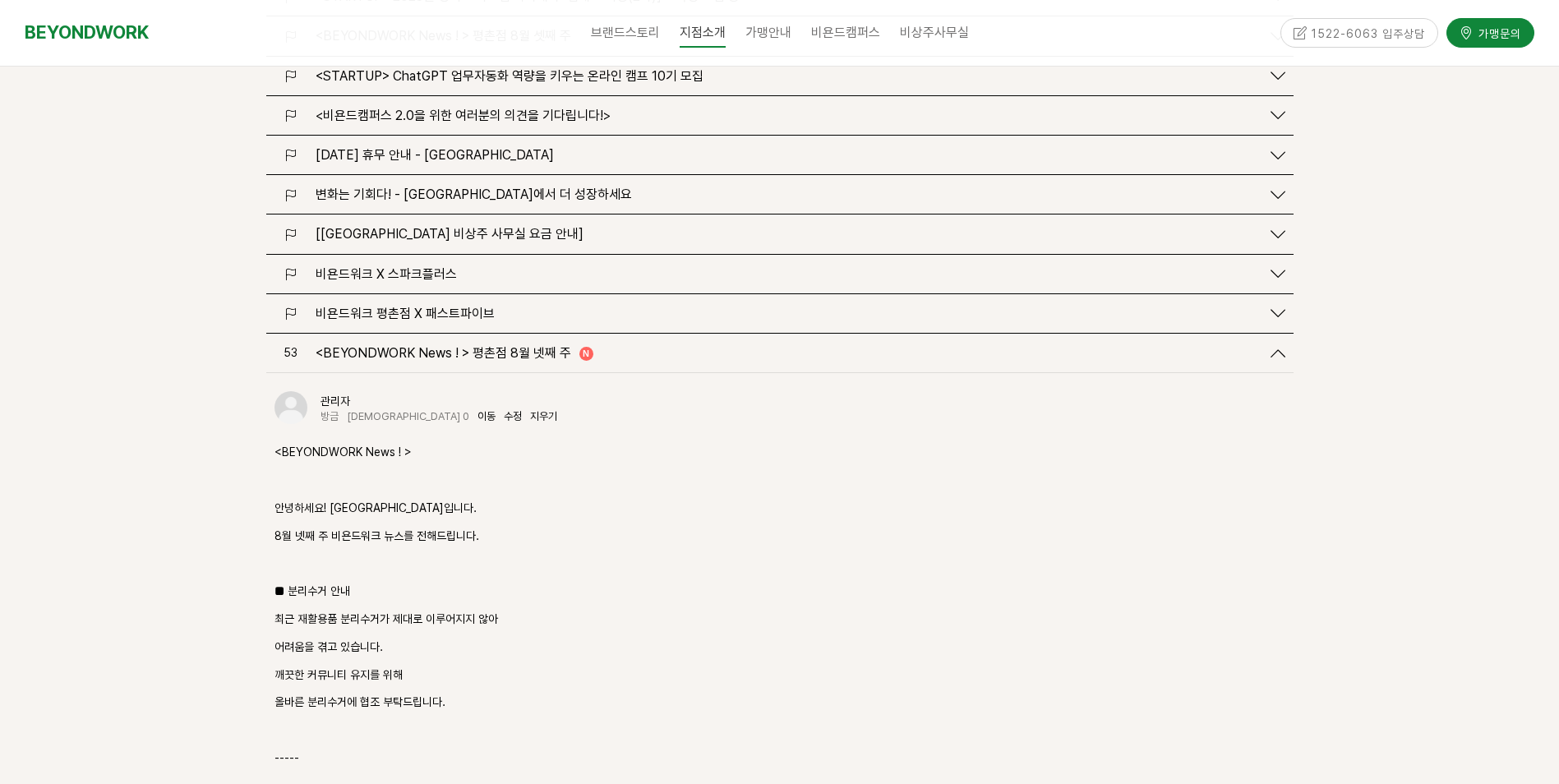
scroll to position [2138, 0]
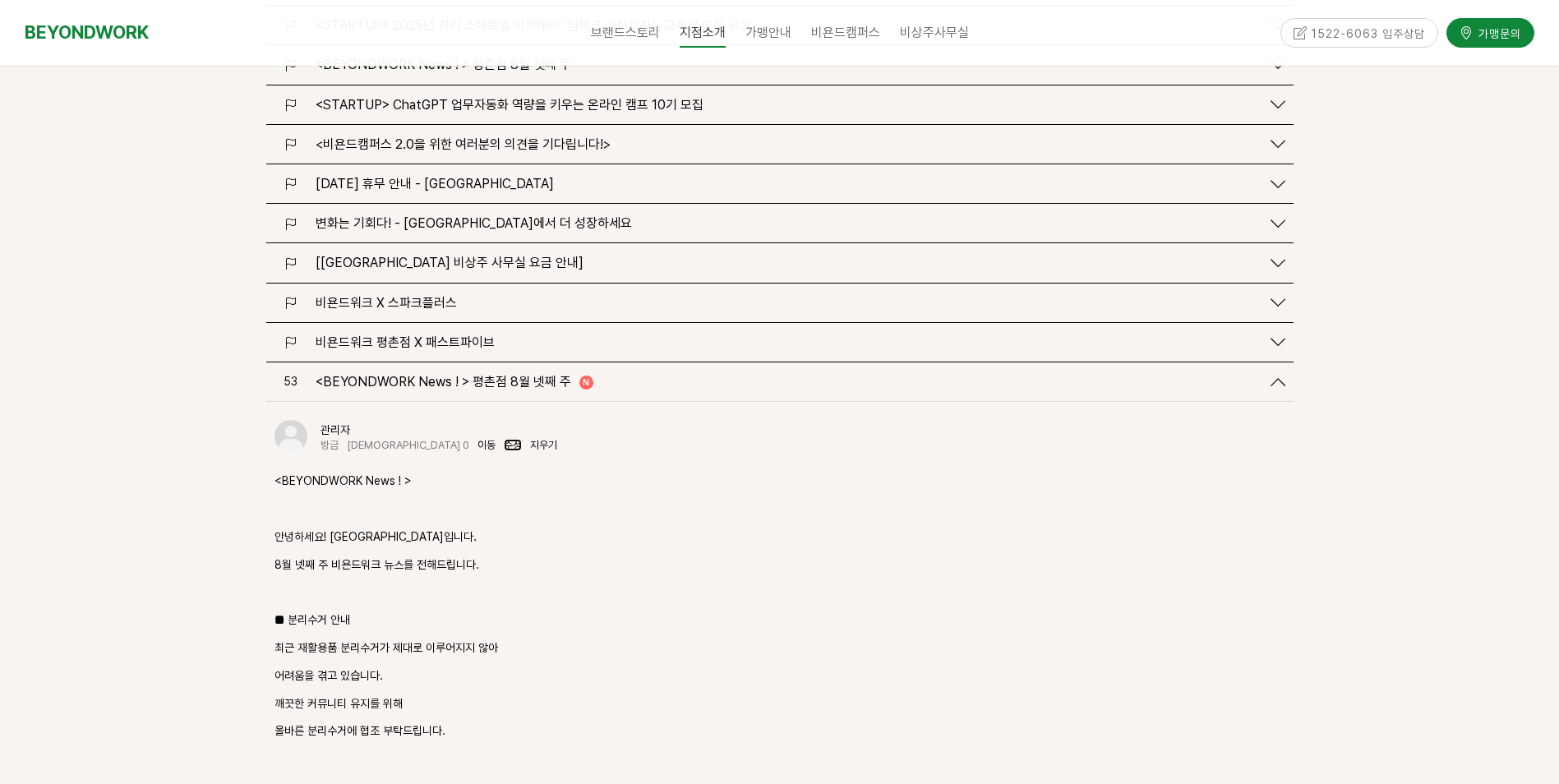
click at [504, 439] on link "수정" at bounding box center [513, 445] width 18 height 12
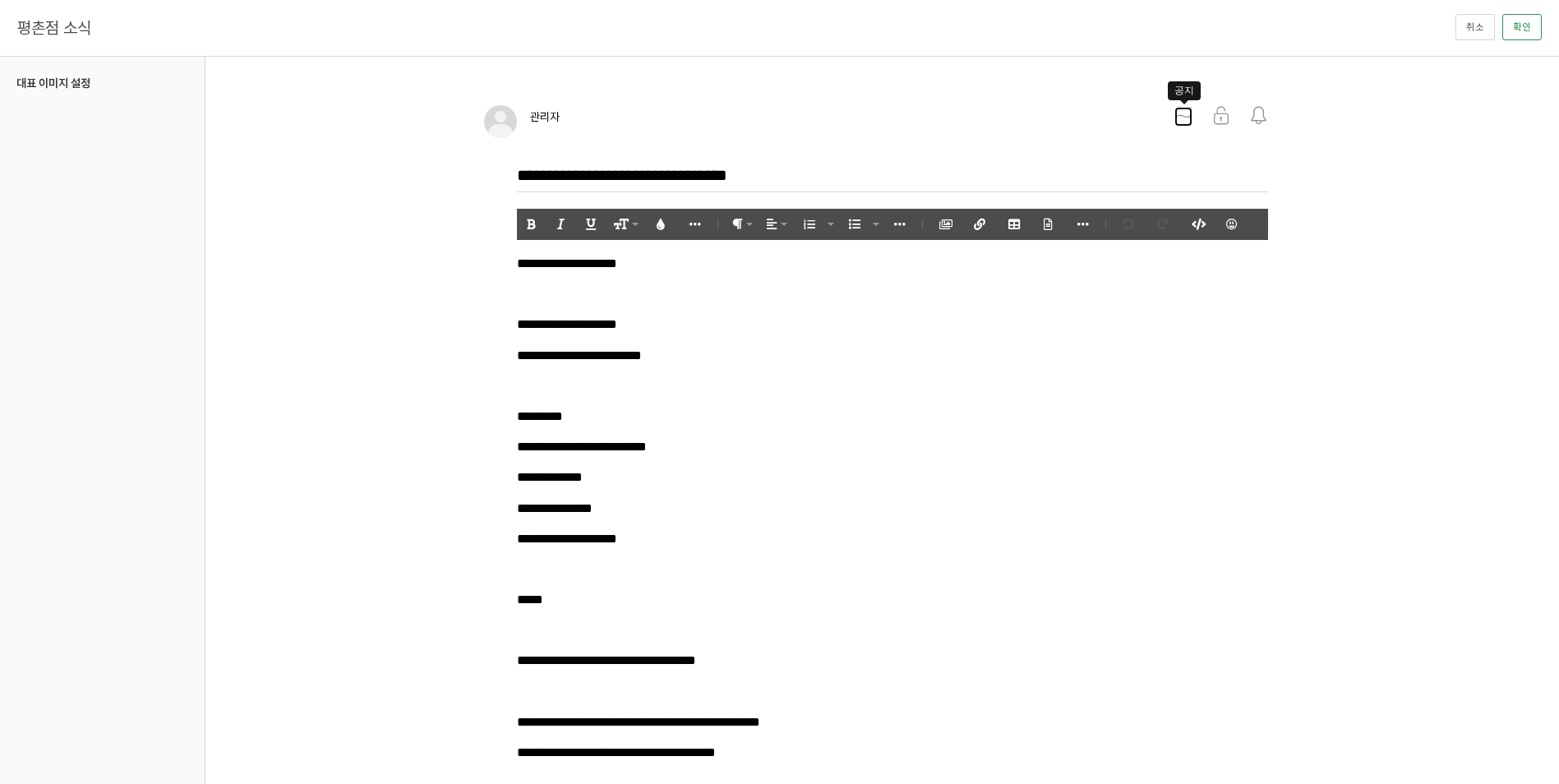
click at [1181, 116] on icon at bounding box center [1184, 116] width 18 height 18
click at [1526, 26] on button "확인" at bounding box center [1523, 27] width 40 height 26
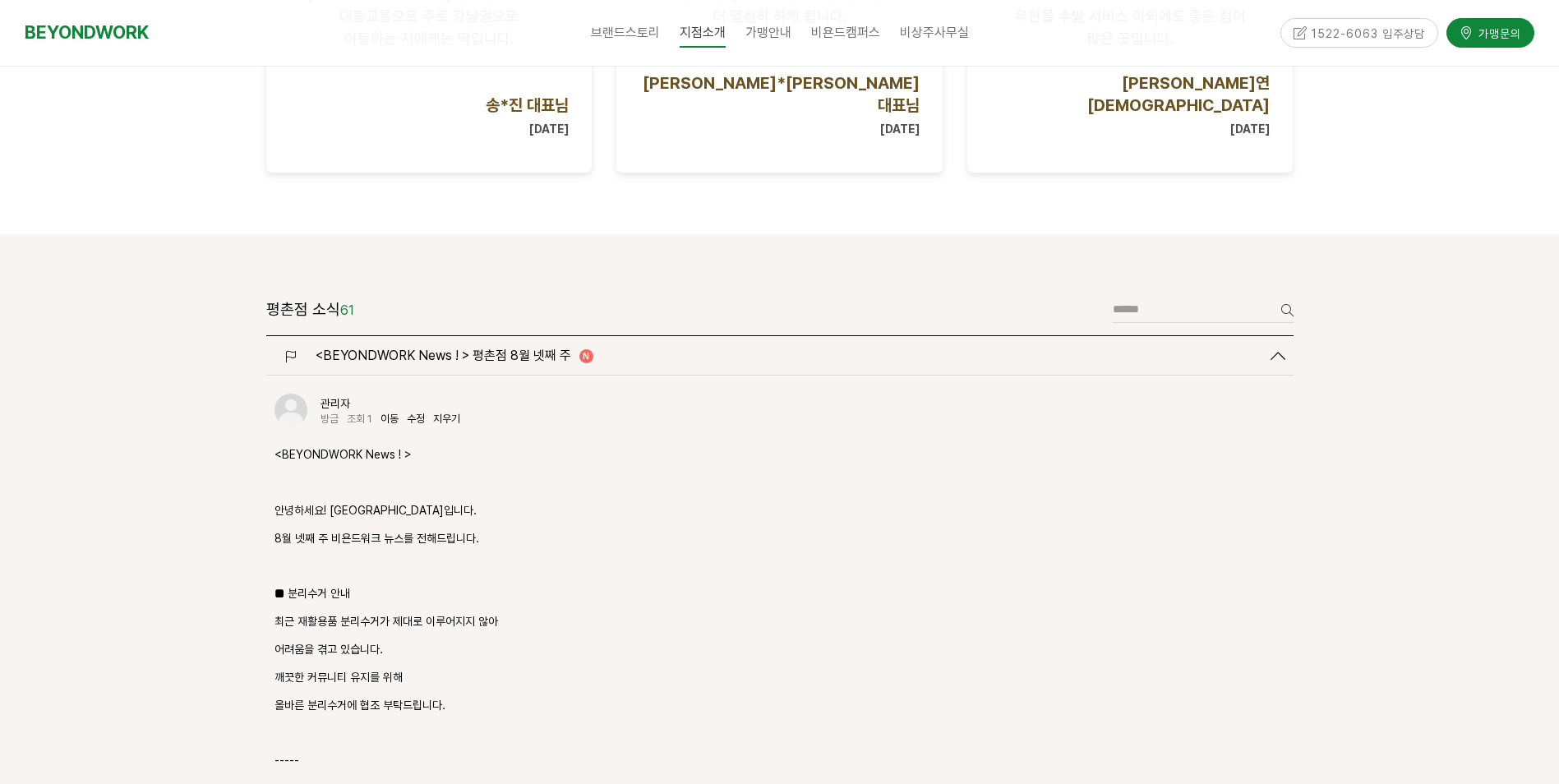
scroll to position [1891, 0]
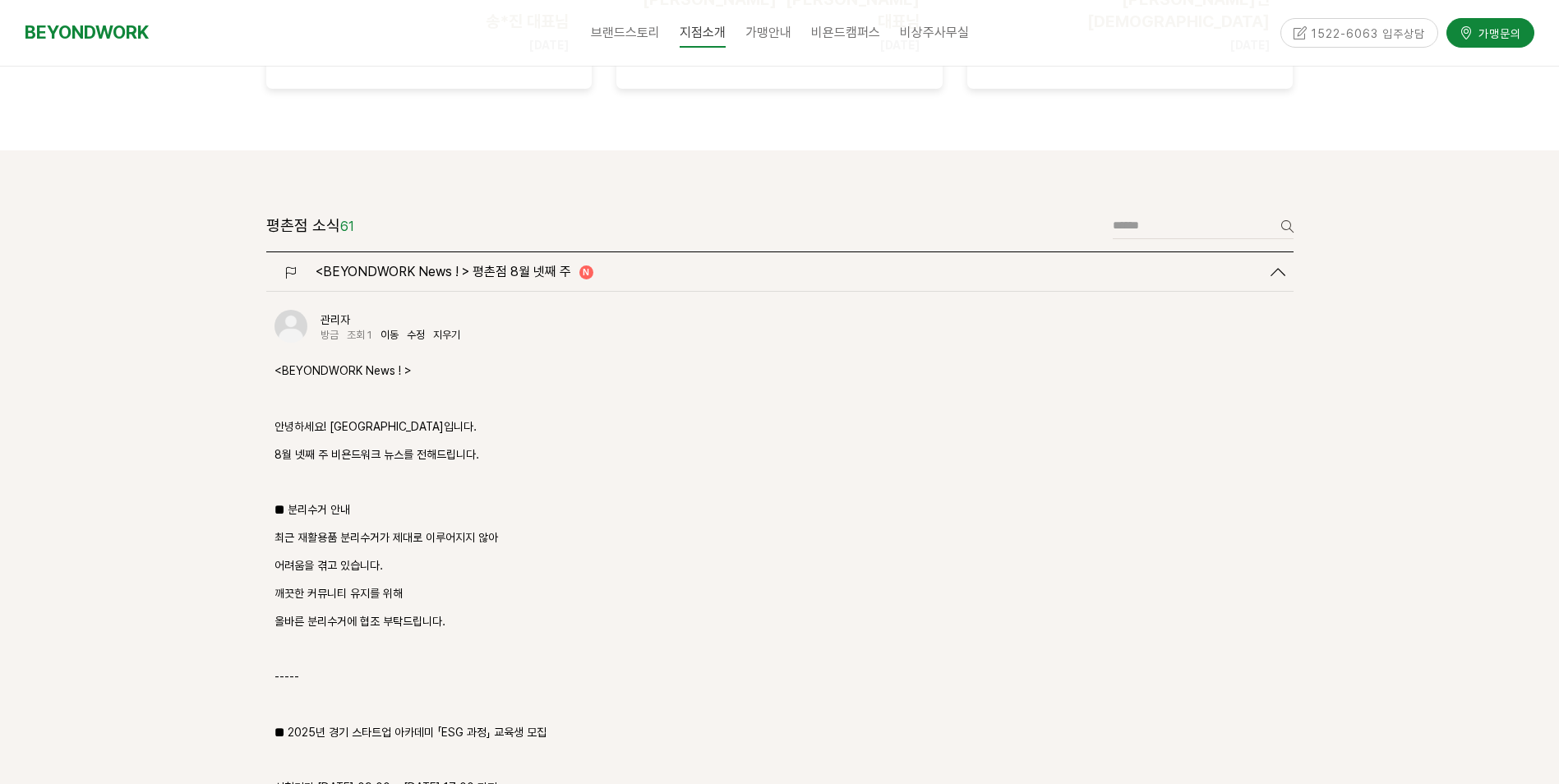
click at [1275, 265] on icon at bounding box center [1278, 271] width 15 height 15
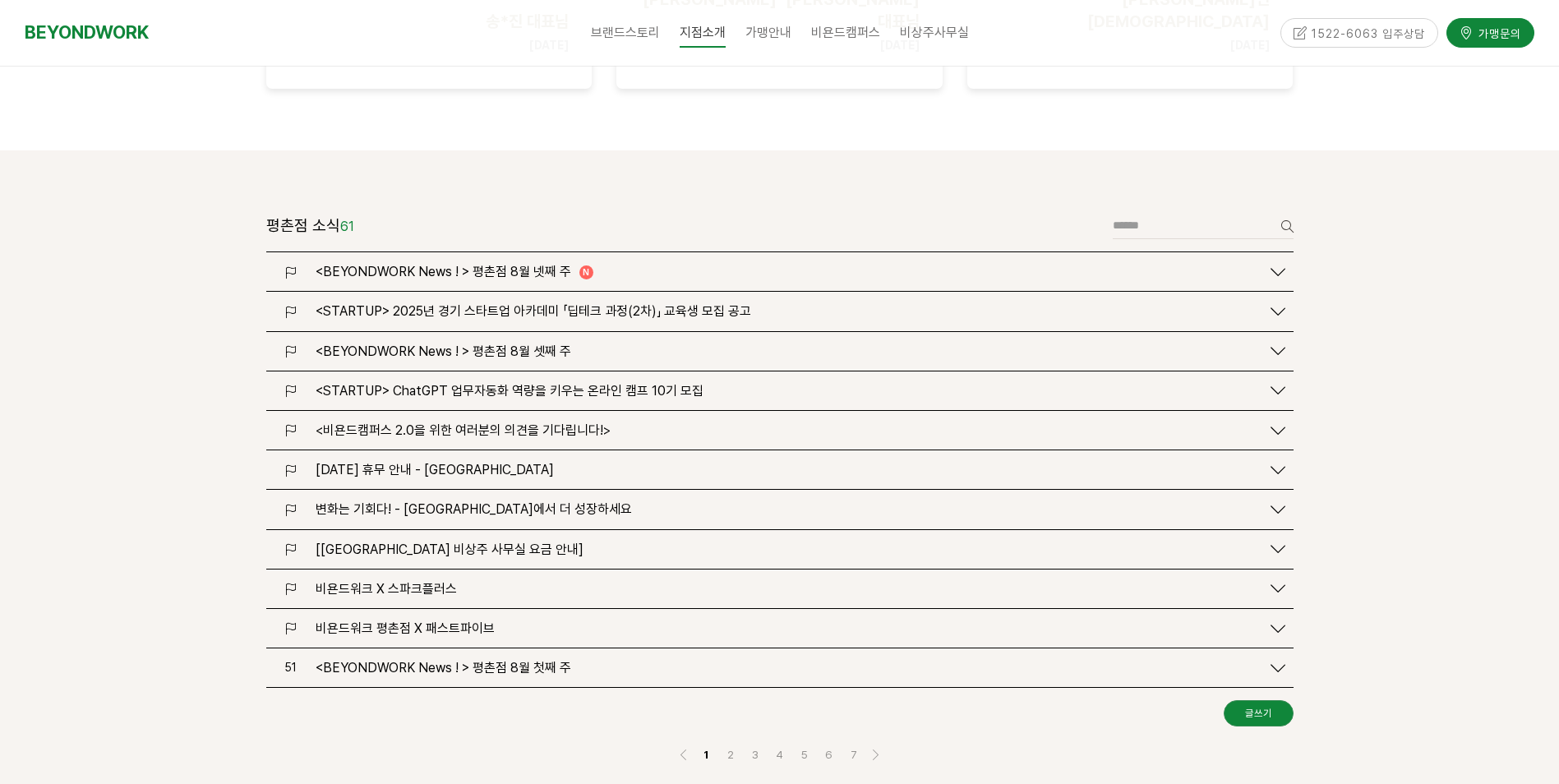
click at [1269, 343] on link "<BEYONDWORK News ! > 평촌점 8월 셋째 주" at bounding box center [780, 351] width 1011 height 16
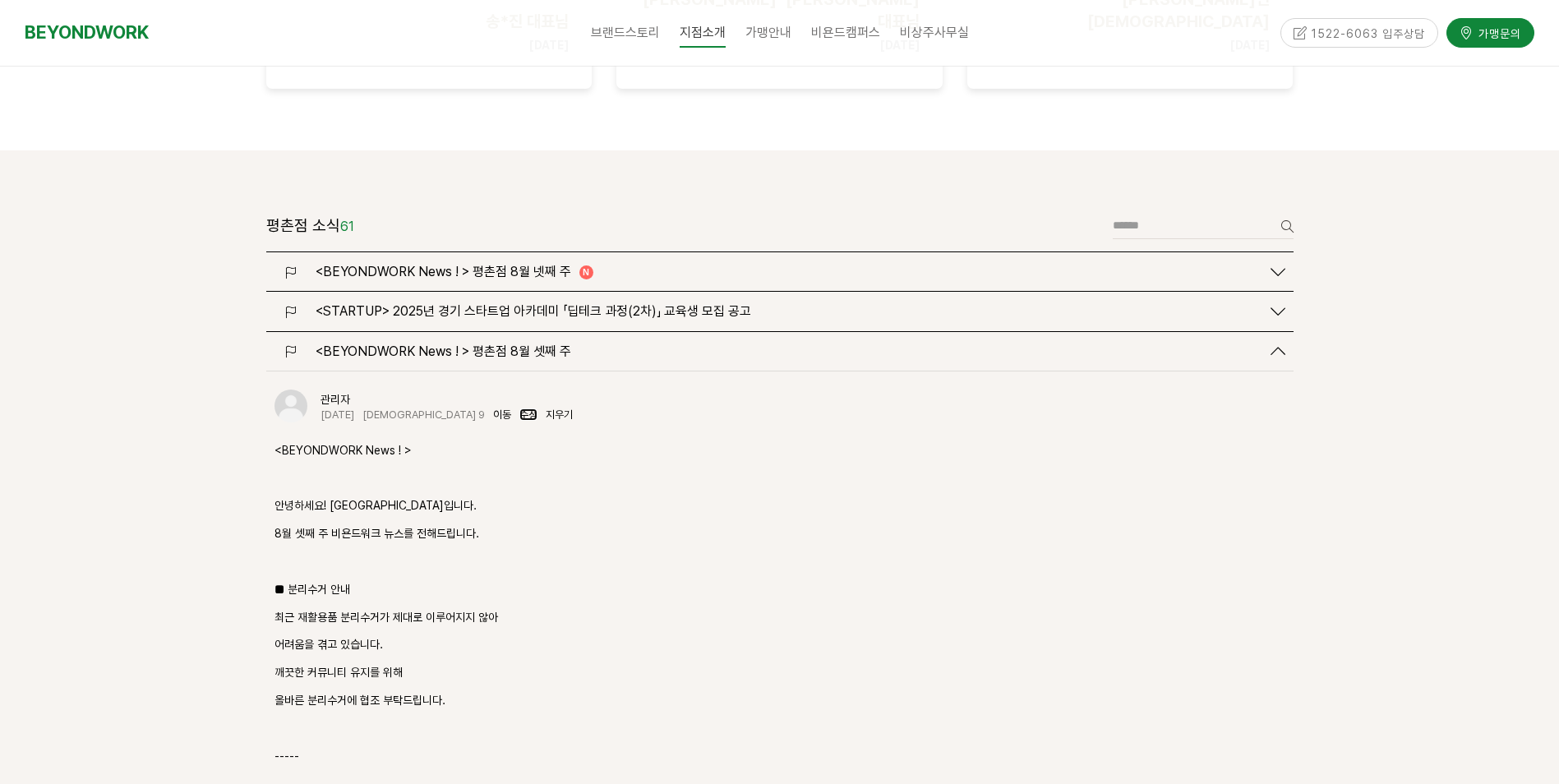
click at [520, 408] on link "수정" at bounding box center [528, 414] width 18 height 12
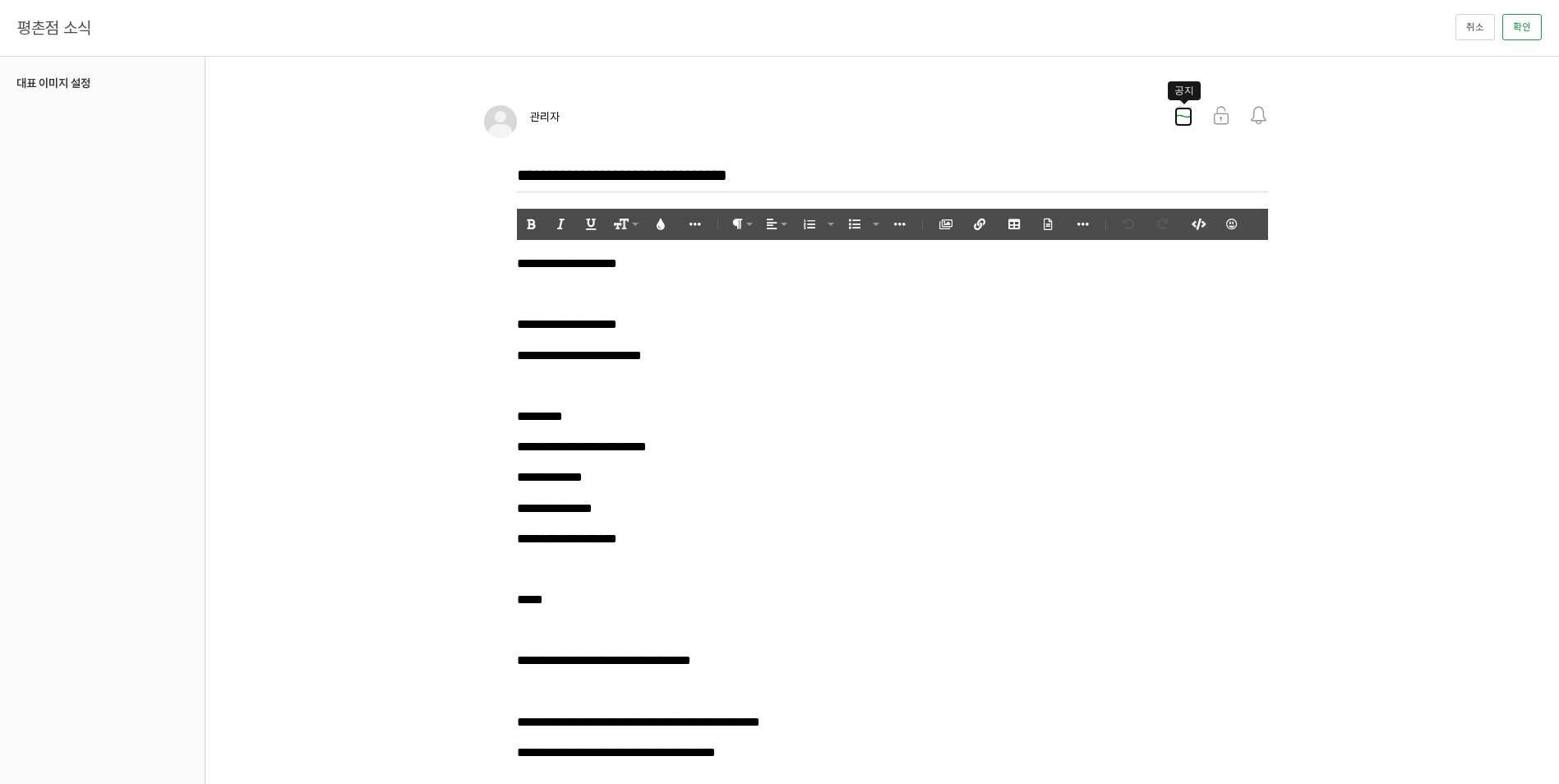
click at [1183, 107] on icon at bounding box center [1184, 116] width 18 height 18
click at [1532, 19] on button "확인" at bounding box center [1523, 27] width 40 height 26
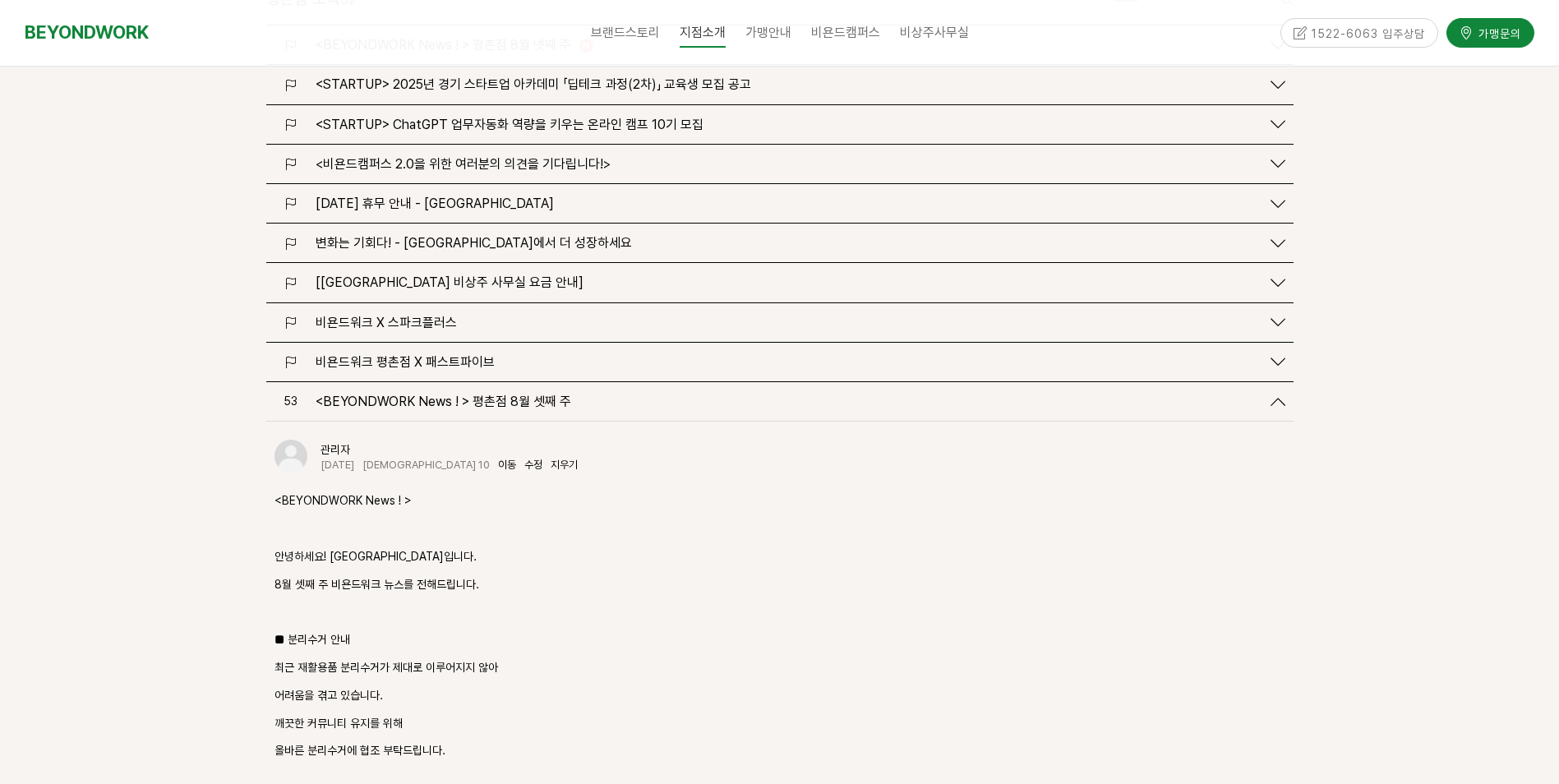
scroll to position [2138, 0]
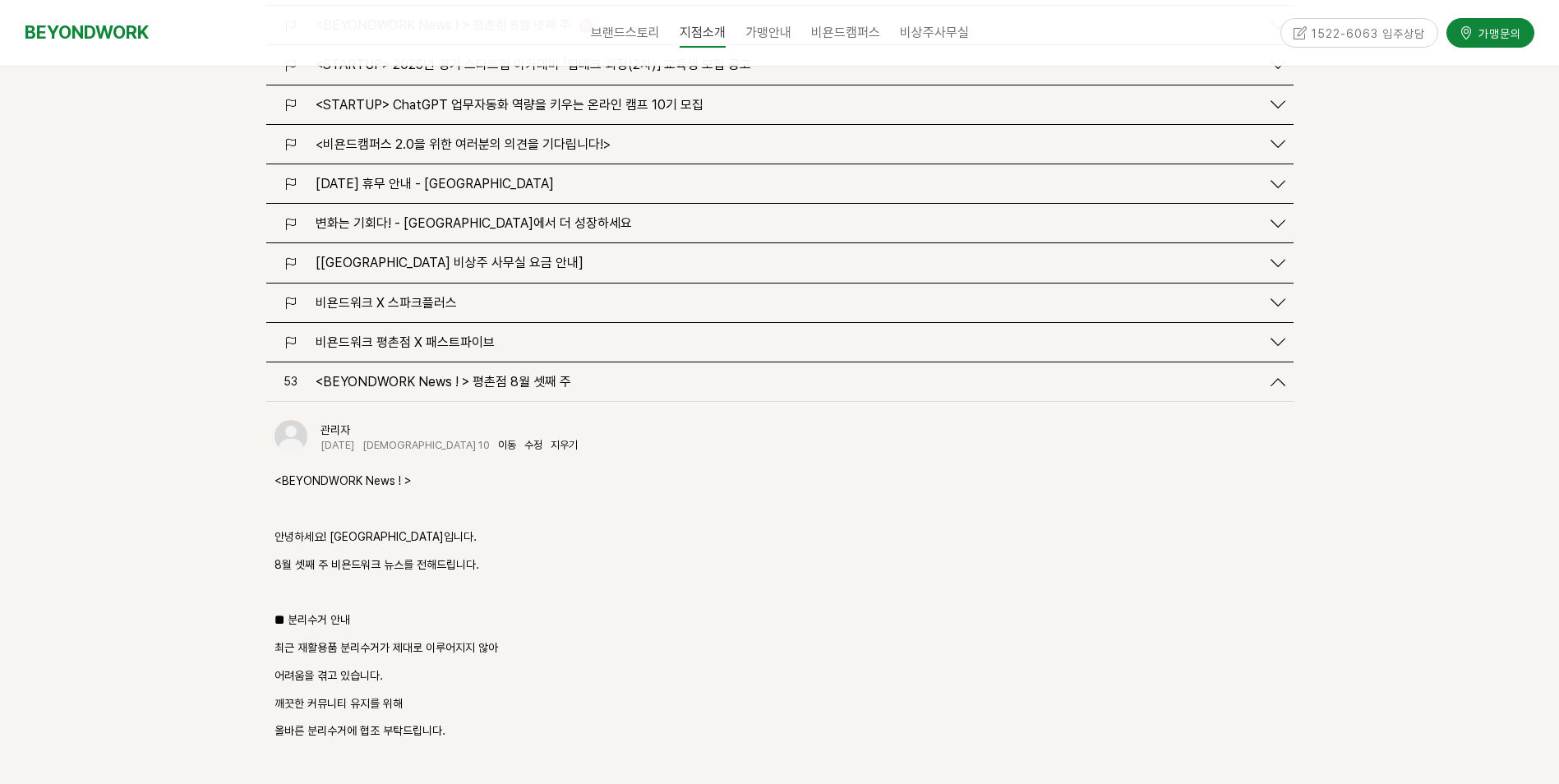
click at [1278, 375] on icon at bounding box center [1278, 382] width 15 height 15
